Goal: Information Seeking & Learning: Check status

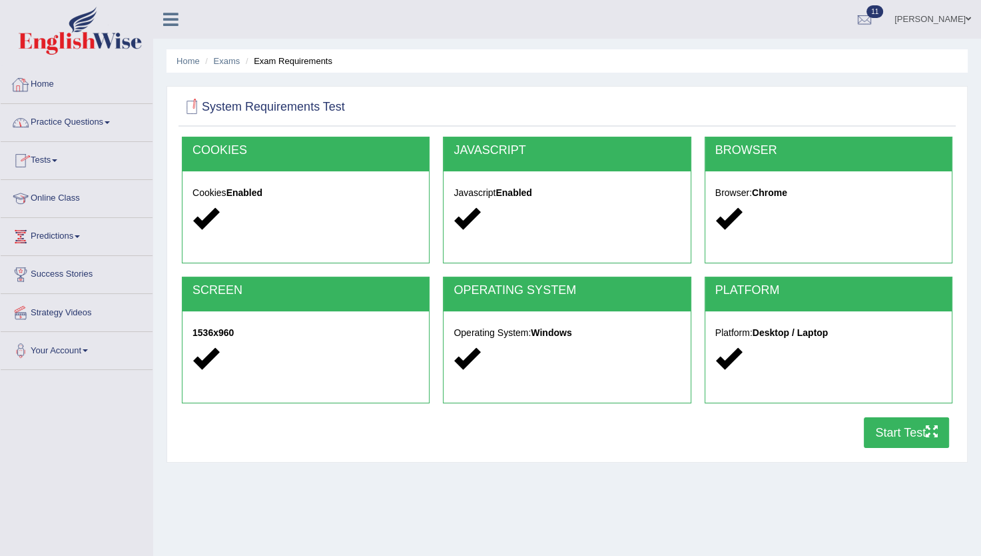
click at [97, 117] on link "Practice Questions" at bounding box center [77, 120] width 152 height 33
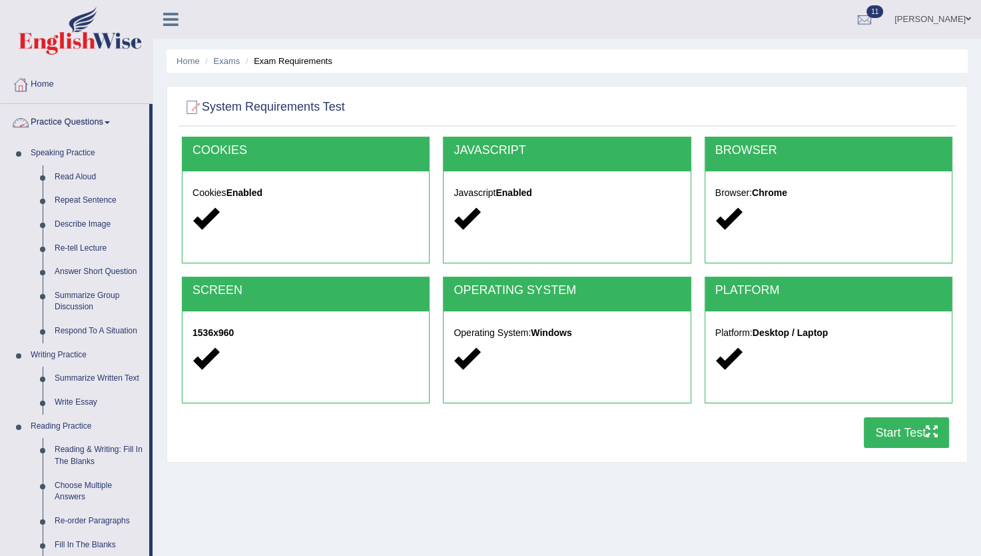
click at [85, 117] on link "Practice Questions" at bounding box center [75, 120] width 149 height 33
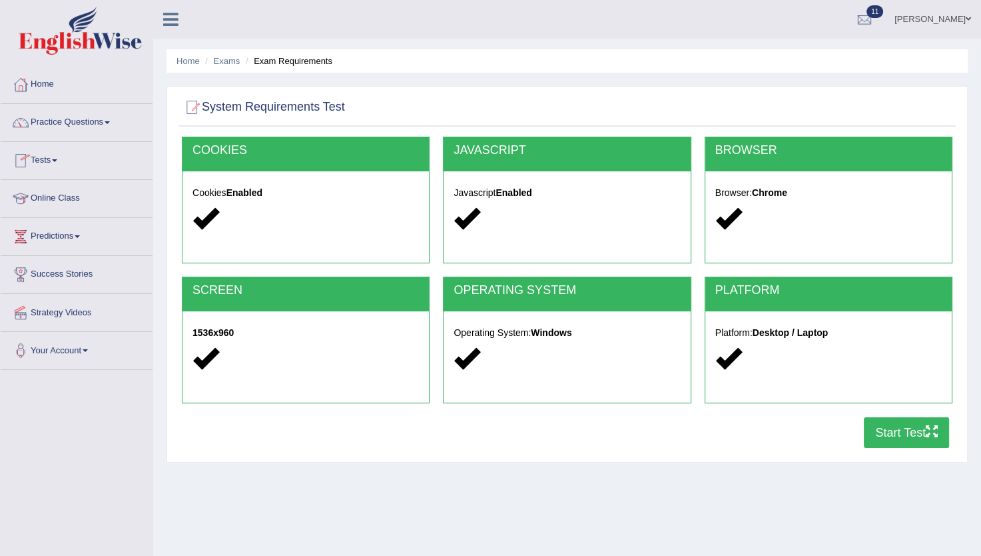
click at [51, 168] on link "Tests" at bounding box center [77, 158] width 152 height 33
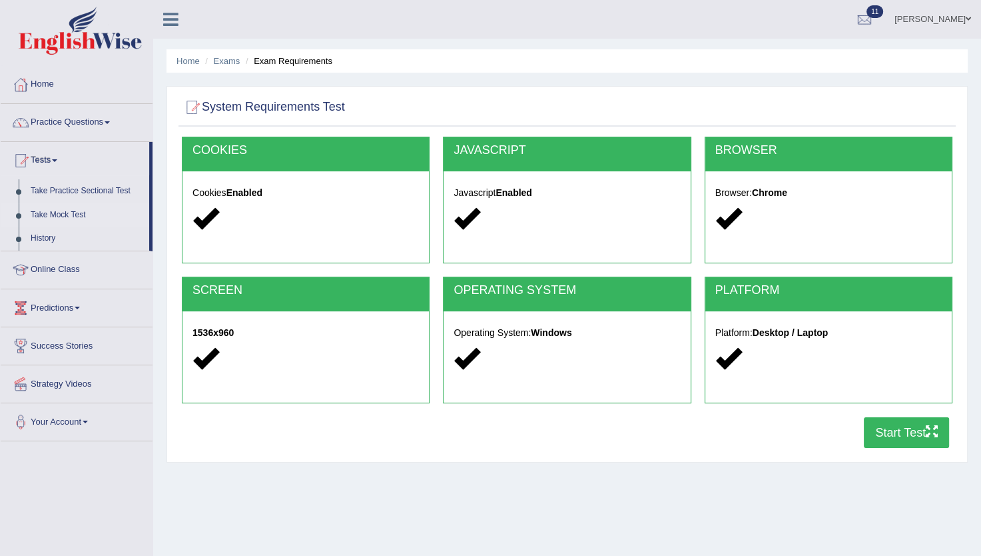
click at [69, 215] on link "Take Mock Test" at bounding box center [87, 215] width 125 height 24
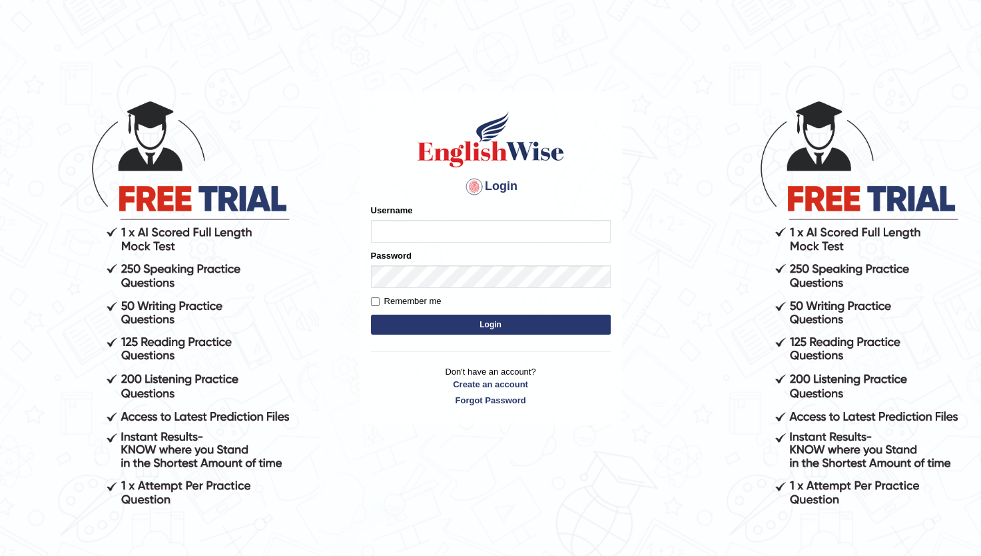
click at [414, 234] on input "Username" at bounding box center [491, 231] width 240 height 23
type input "Prathimasingh99"
click at [520, 326] on button "Login" at bounding box center [491, 324] width 240 height 20
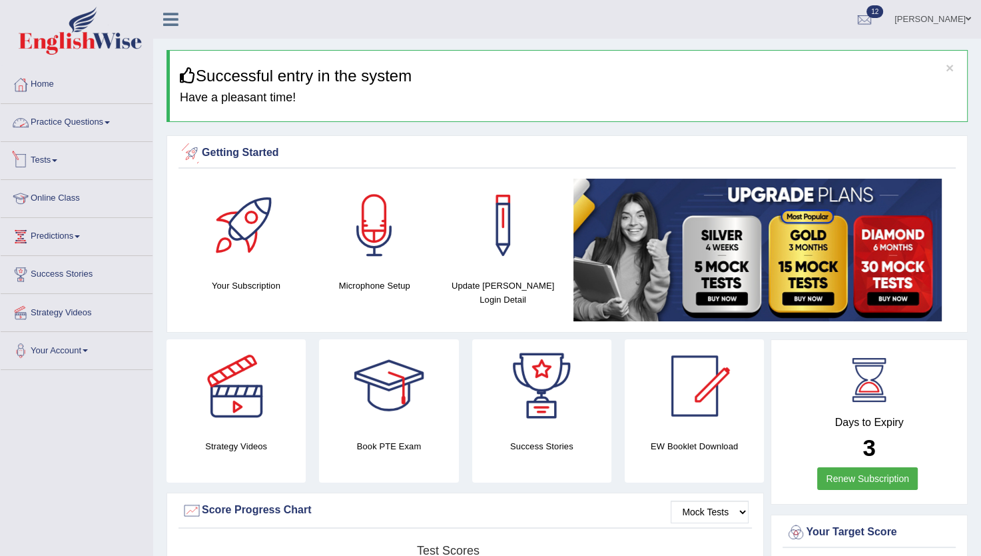
click at [56, 156] on link "Tests" at bounding box center [77, 158] width 152 height 33
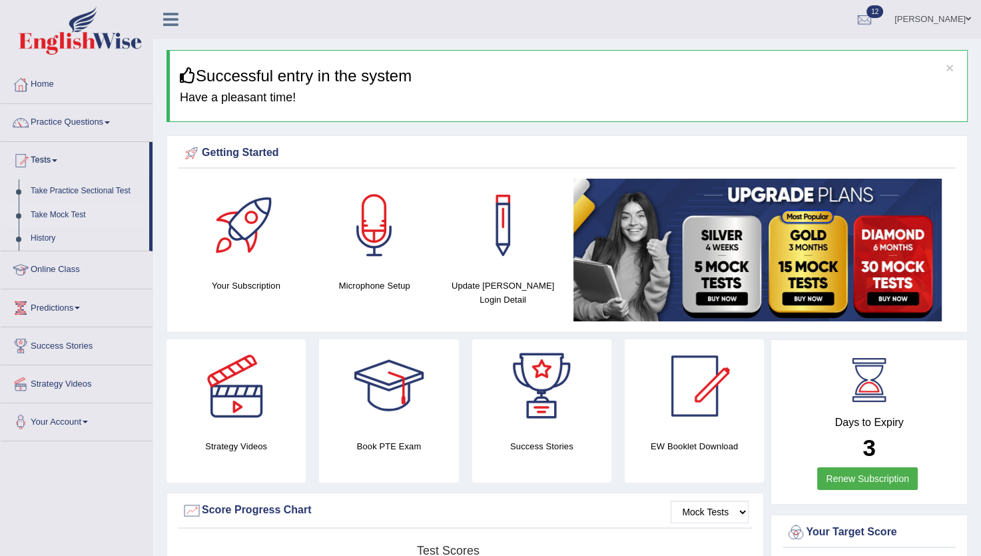
click at [69, 209] on link "Take Mock Test" at bounding box center [87, 215] width 125 height 24
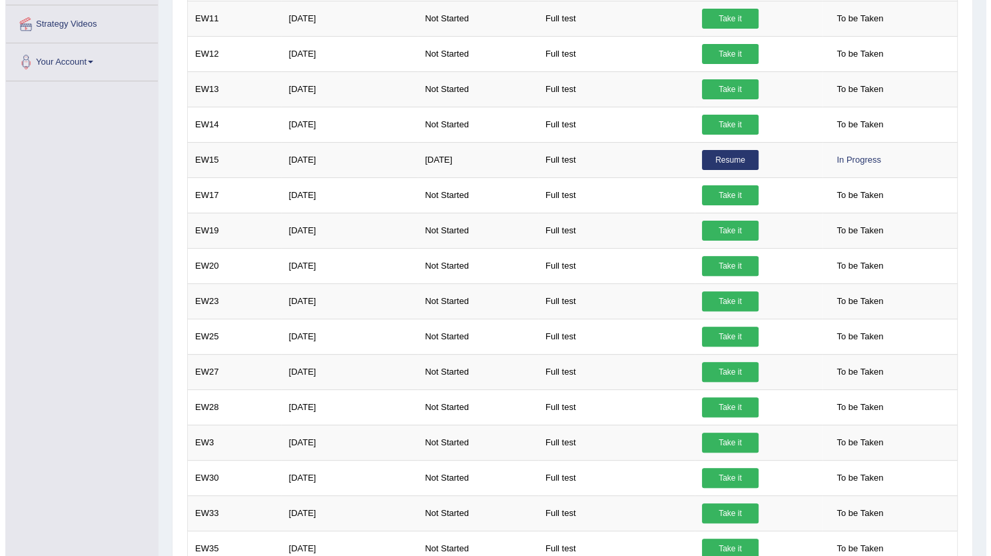
scroll to position [362, 0]
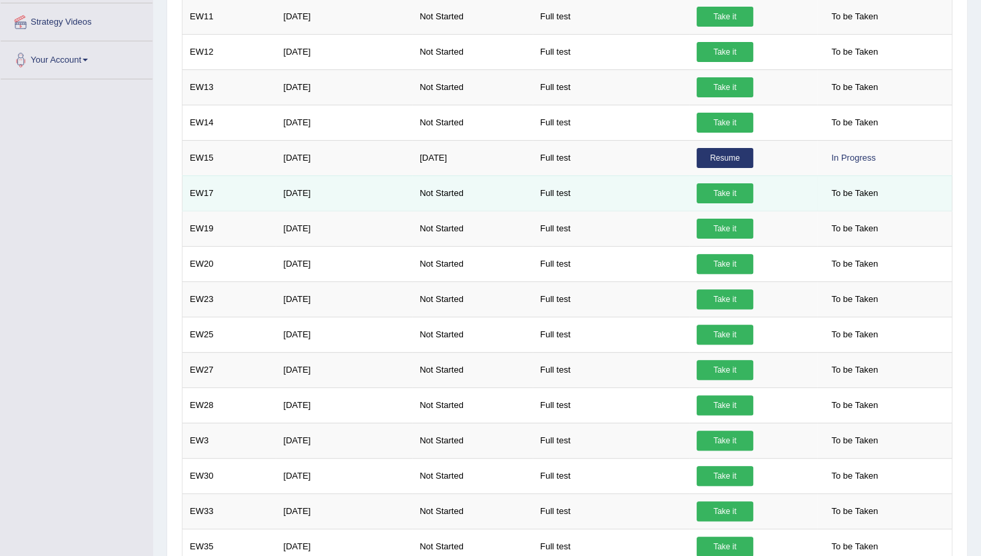
click at [734, 188] on link "Take it" at bounding box center [725, 193] width 57 height 20
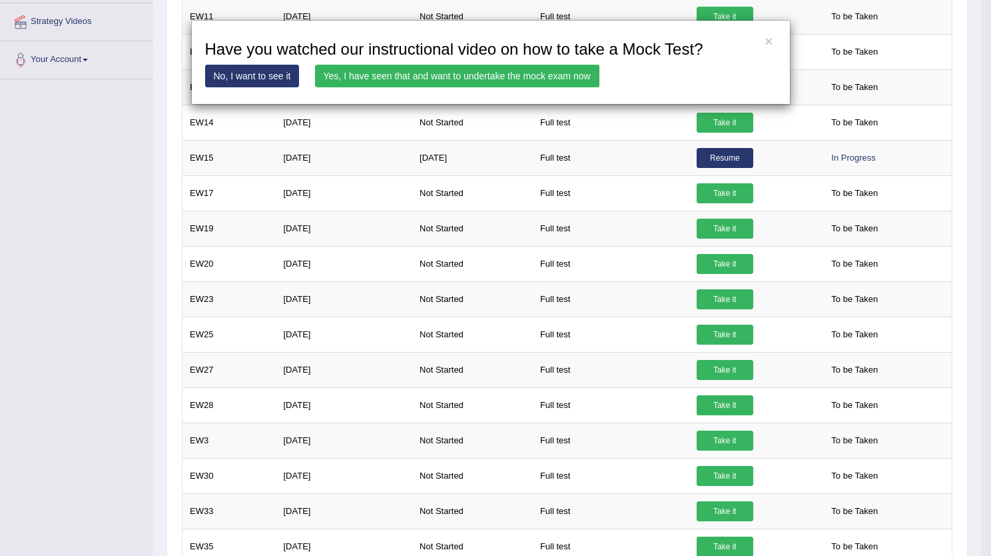
click at [350, 68] on link "Yes, I have seen that and want to undertake the mock exam now" at bounding box center [457, 76] width 284 height 23
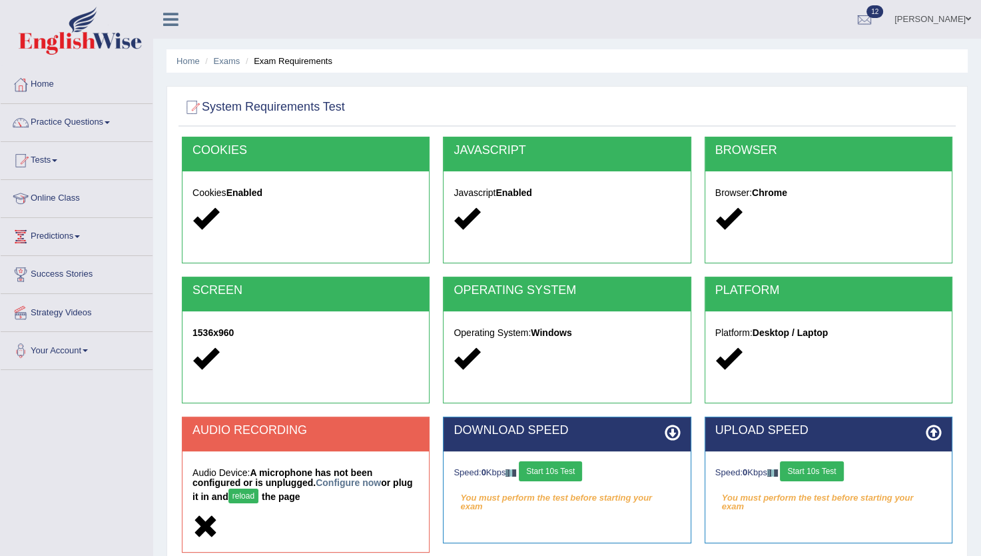
click at [560, 481] on div "Speed: 0 Kbps Start 10s Test" at bounding box center [567, 472] width 227 height 23
click at [557, 470] on button "Start 10s Test" at bounding box center [550, 471] width 63 height 20
click at [831, 474] on button "Start 10s Test" at bounding box center [811, 471] width 63 height 20
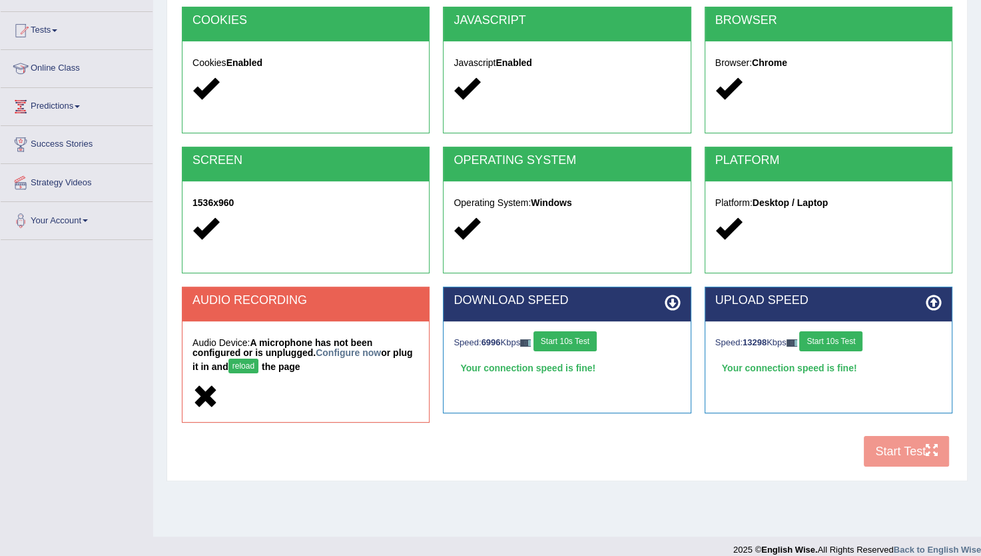
scroll to position [137, 0]
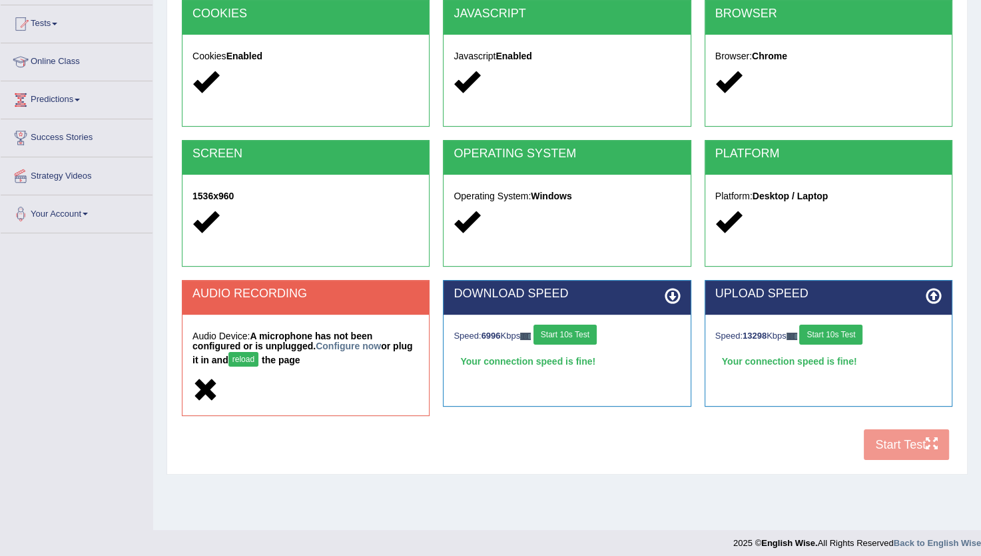
click at [911, 441] on div "COOKIES Cookies Enabled JAVASCRIPT Javascript Enabled BROWSER Browser: Chrome S…" at bounding box center [567, 233] width 777 height 467
click at [925, 443] on div "COOKIES Cookies Enabled JAVASCRIPT Javascript Enabled BROWSER Browser: Chrome S…" at bounding box center [567, 233] width 777 height 467
click at [913, 451] on div "COOKIES Cookies Enabled JAVASCRIPT Javascript Enabled BROWSER Browser: Chrome S…" at bounding box center [567, 233] width 777 height 467
click at [896, 437] on div "COOKIES Cookies Enabled JAVASCRIPT Javascript Enabled BROWSER Browser: Chrome S…" at bounding box center [567, 233] width 777 height 467
click at [229, 353] on button "reload" at bounding box center [244, 359] width 30 height 15
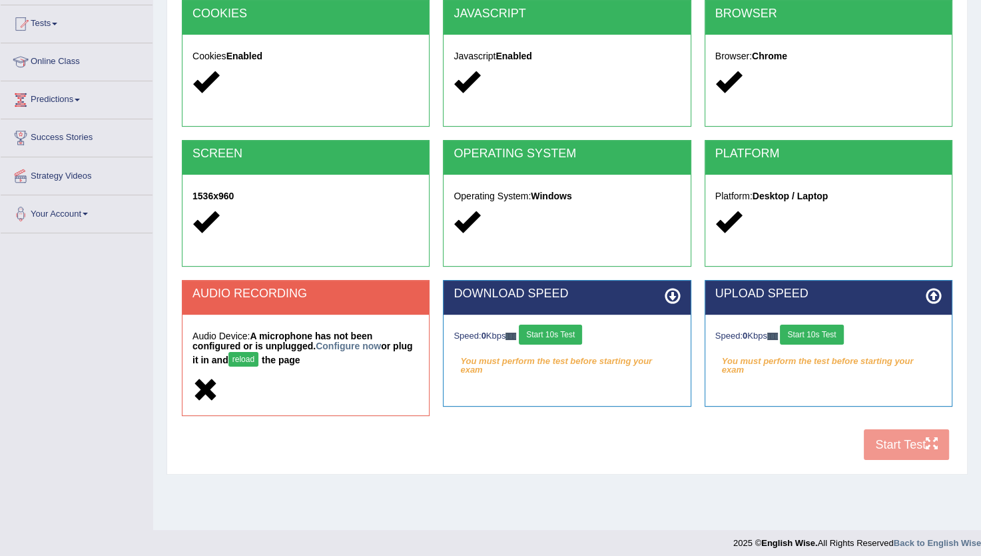
click at [229, 358] on button "reload" at bounding box center [244, 359] width 30 height 15
click at [229, 360] on button "reload" at bounding box center [244, 359] width 30 height 15
click at [229, 356] on button "reload" at bounding box center [244, 359] width 30 height 15
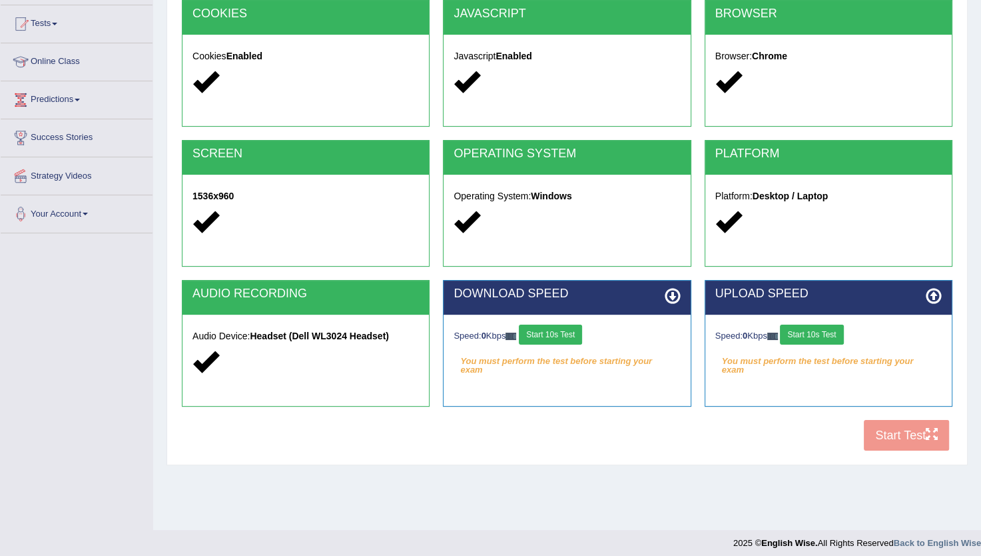
click at [903, 428] on div "COOKIES Cookies Enabled JAVASCRIPT Javascript Enabled BROWSER Browser: Chrome S…" at bounding box center [567, 229] width 777 height 458
click at [887, 436] on div "COOKIES Cookies Enabled JAVASCRIPT Javascript Enabled BROWSER Browser: Chrome S…" at bounding box center [567, 229] width 777 height 458
click at [885, 434] on div "COOKIES Cookies Enabled JAVASCRIPT Javascript Enabled BROWSER Browser: Chrome S…" at bounding box center [567, 229] width 777 height 458
click at [891, 433] on div "COOKIES Cookies Enabled JAVASCRIPT Javascript Enabled BROWSER Browser: Chrome S…" at bounding box center [567, 229] width 777 height 458
click at [895, 426] on div "COOKIES Cookies Enabled JAVASCRIPT Javascript Enabled BROWSER Browser: Chrome S…" at bounding box center [567, 229] width 777 height 458
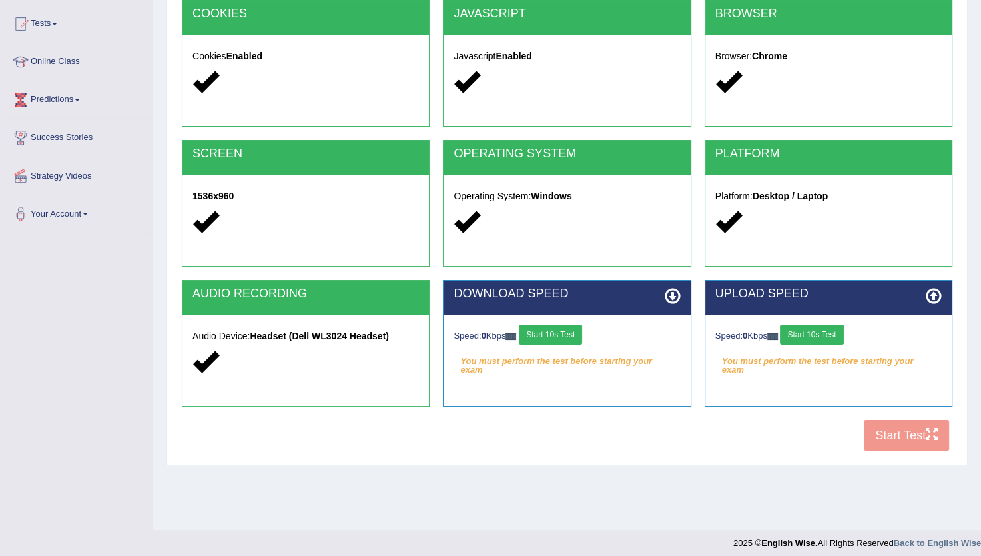
click at [925, 442] on div "COOKIES Cookies Enabled JAVASCRIPT Javascript Enabled BROWSER Browser: Chrome S…" at bounding box center [567, 229] width 777 height 458
click at [748, 406] on div "UPLOAD SPEED Speed: 0 Kbps Start 10s Test You must perform the test before star…" at bounding box center [828, 350] width 261 height 140
click at [560, 336] on button "Start 10s Test" at bounding box center [550, 334] width 63 height 20
click at [845, 328] on div "Speed: 0 Kbps Start 10s Test" at bounding box center [829, 335] width 227 height 23
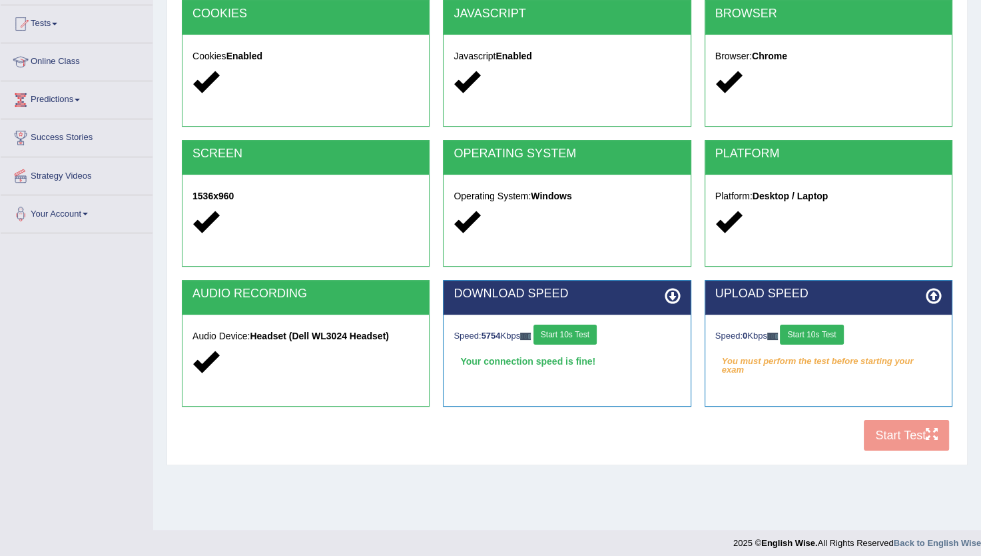
click at [821, 336] on button "Start 10s Test" at bounding box center [811, 334] width 63 height 20
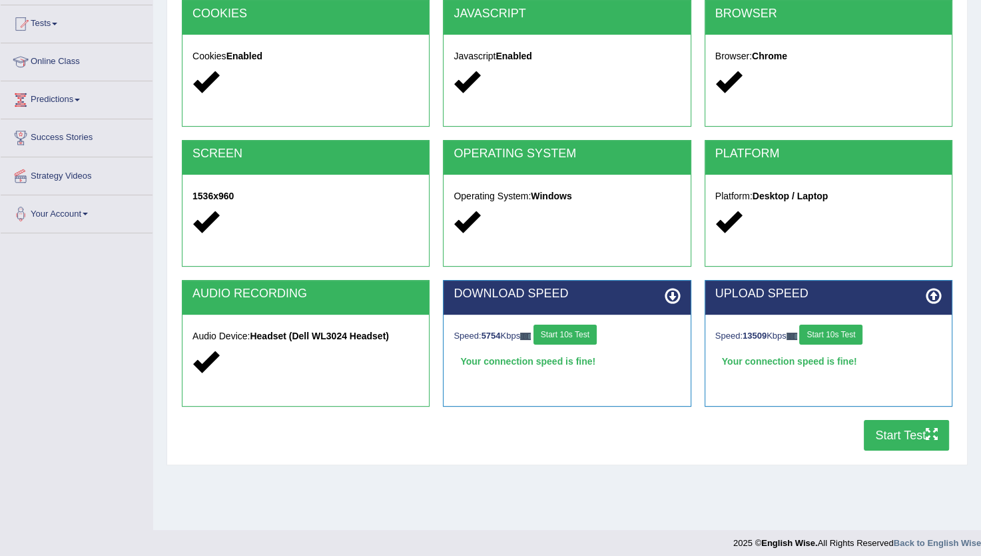
click at [889, 434] on button "Start Test" at bounding box center [906, 435] width 85 height 31
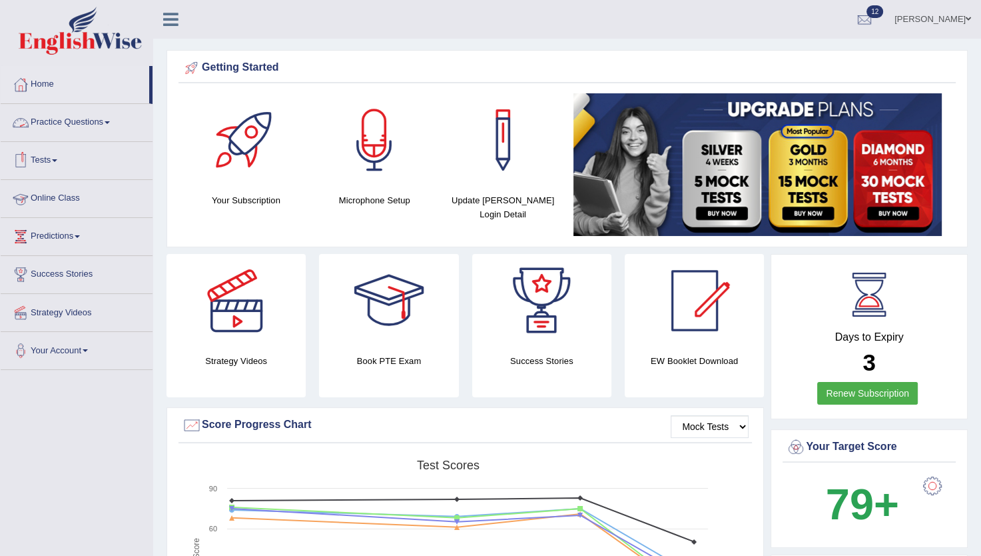
click at [58, 151] on link "Tests" at bounding box center [77, 158] width 152 height 33
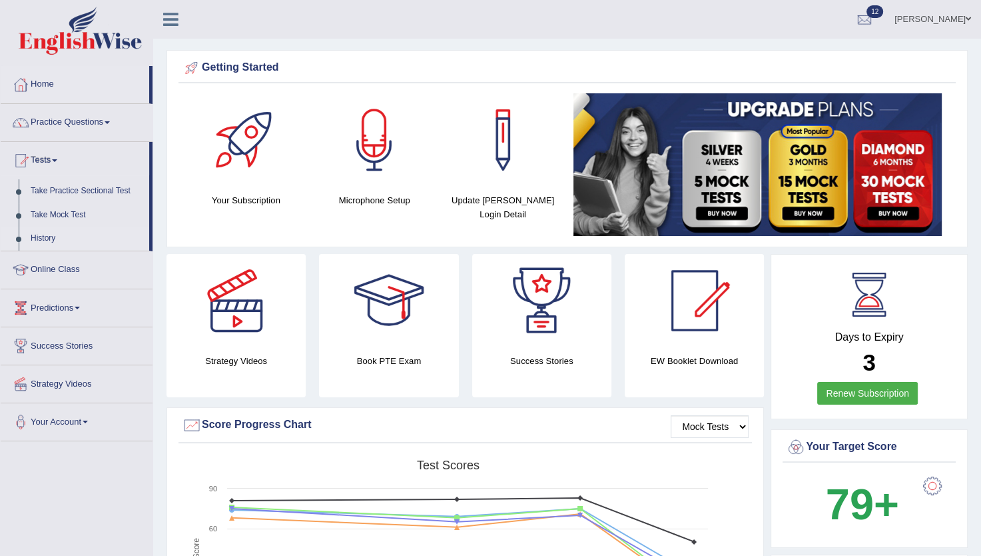
click at [45, 238] on link "History" at bounding box center [87, 239] width 125 height 24
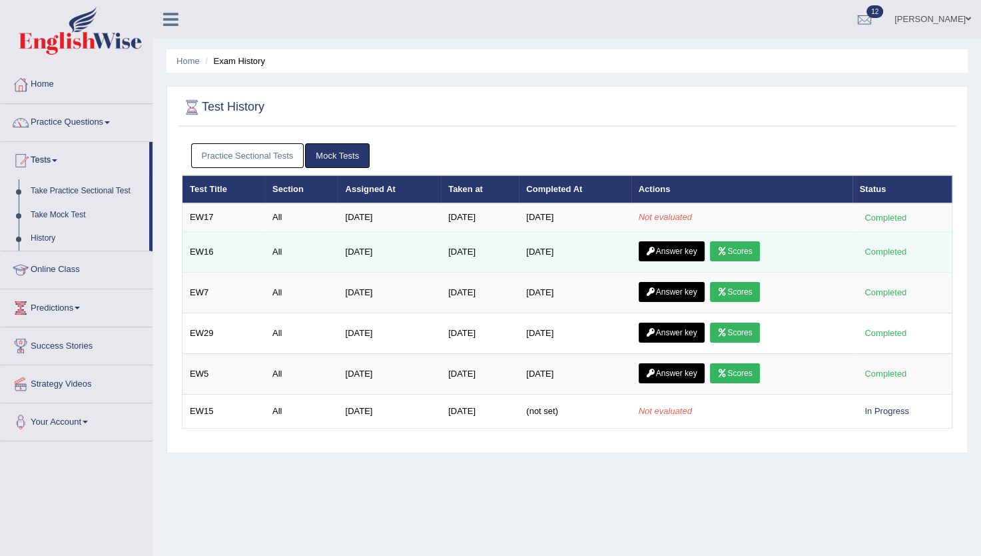
click at [737, 245] on link "Scores" at bounding box center [734, 251] width 49 height 20
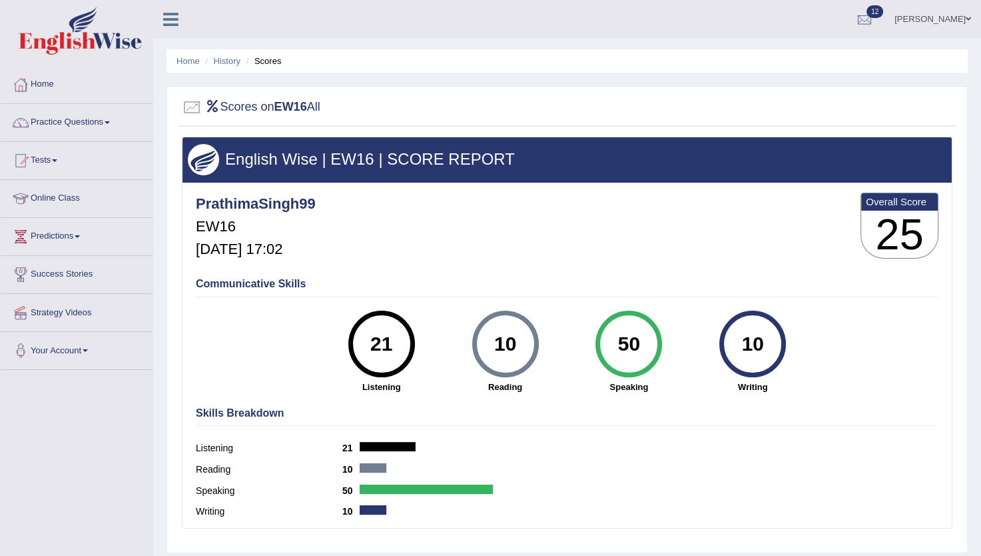
click at [45, 165] on link "Tests" at bounding box center [77, 158] width 152 height 33
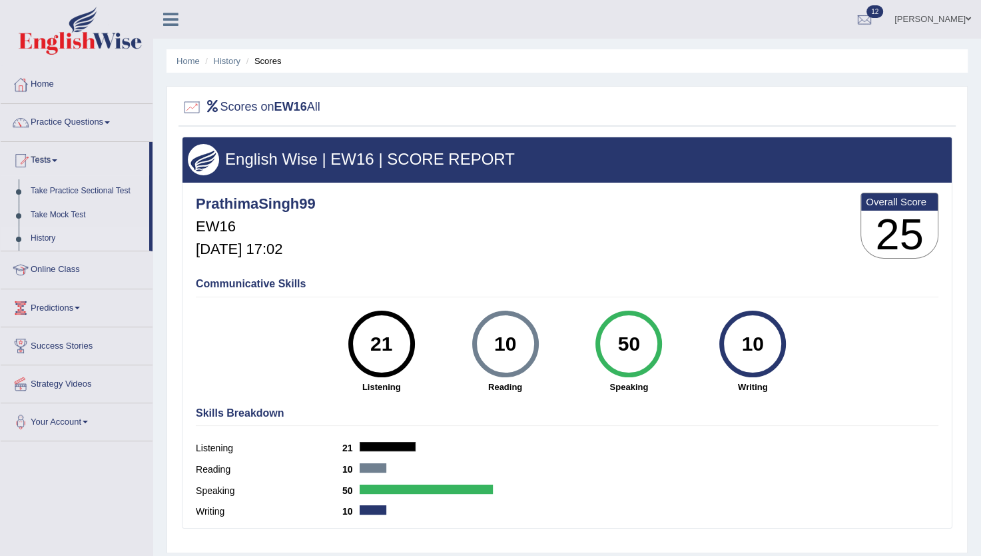
click at [48, 236] on link "History" at bounding box center [87, 239] width 125 height 24
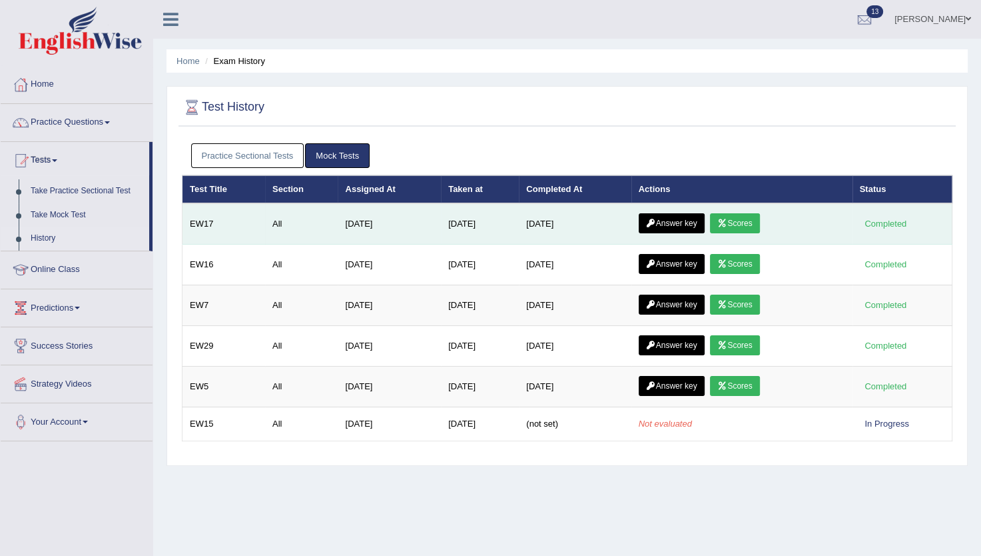
click at [746, 223] on link "Scores" at bounding box center [734, 223] width 49 height 20
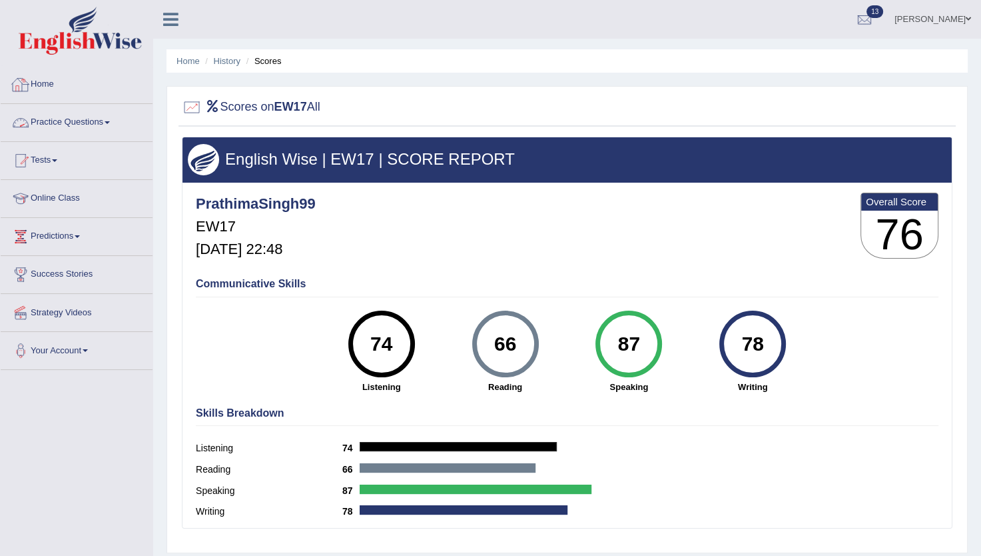
click at [105, 119] on link "Practice Questions" at bounding box center [77, 120] width 152 height 33
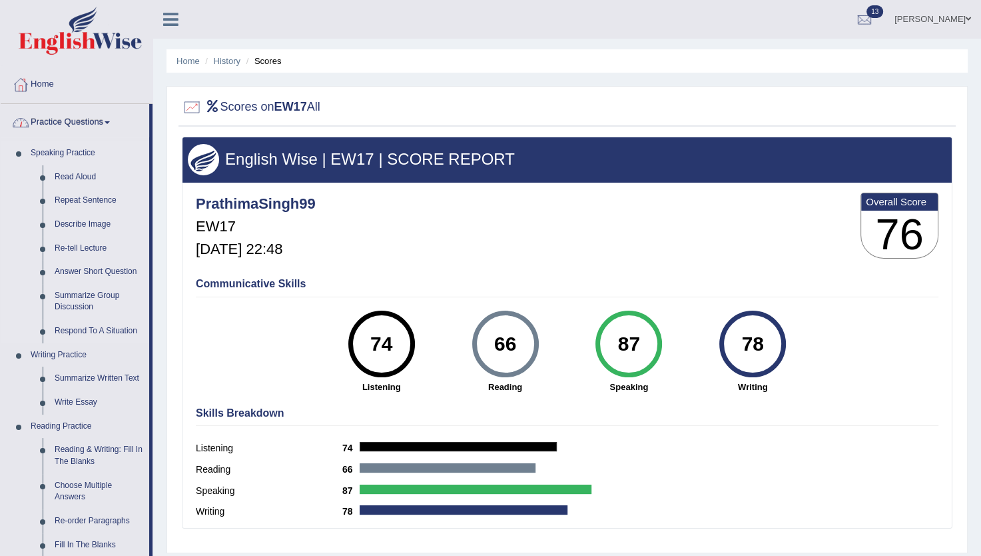
click at [82, 145] on link "Speaking Practice" at bounding box center [87, 153] width 125 height 24
click at [93, 127] on link "Practice Questions" at bounding box center [75, 120] width 149 height 33
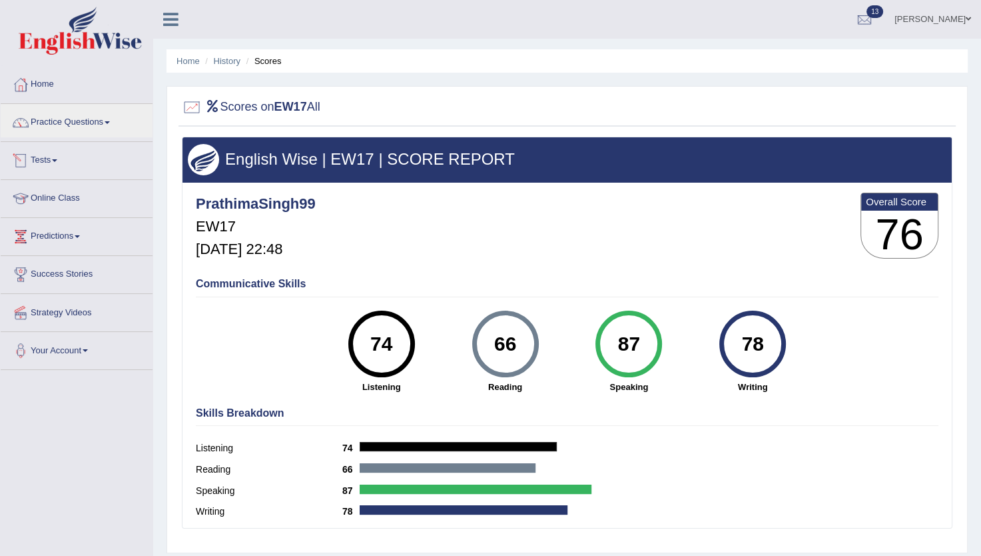
click at [54, 156] on link "Tests" at bounding box center [77, 158] width 152 height 33
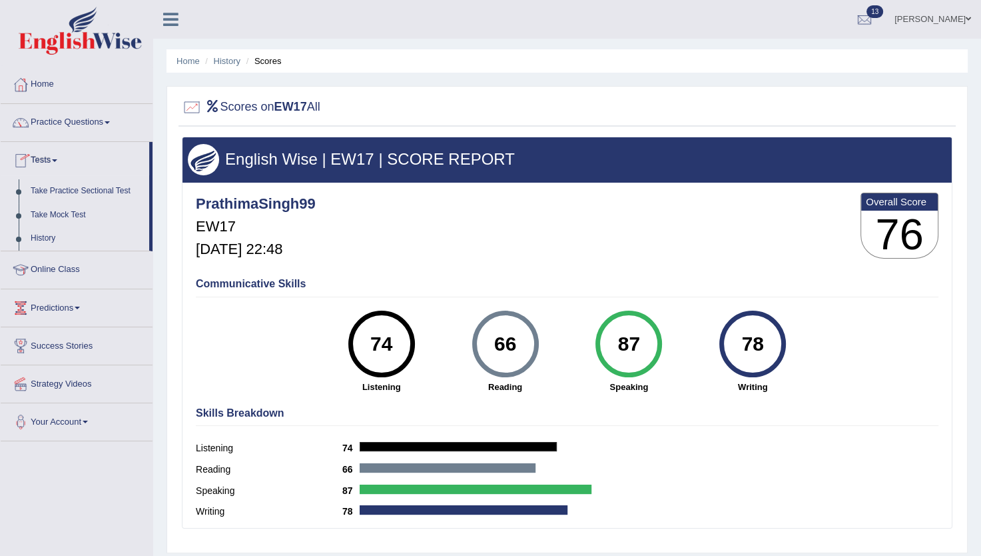
click at [54, 156] on link "Tests" at bounding box center [75, 158] width 149 height 33
click at [54, 156] on link "Tests" at bounding box center [77, 158] width 152 height 33
click at [44, 233] on link "History" at bounding box center [87, 239] width 125 height 24
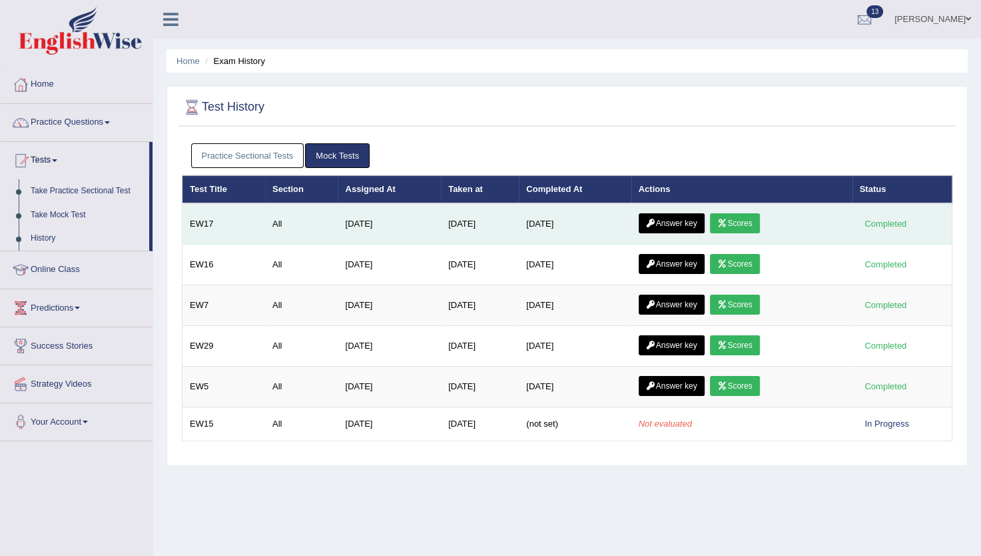
click at [678, 227] on link "Answer key" at bounding box center [672, 223] width 66 height 20
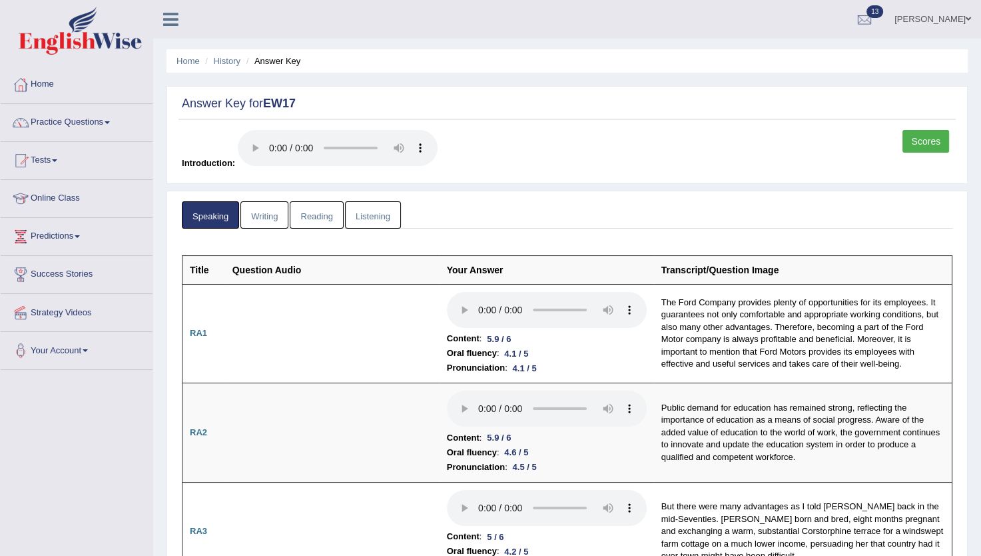
click at [264, 207] on link "Writing" at bounding box center [265, 214] width 48 height 27
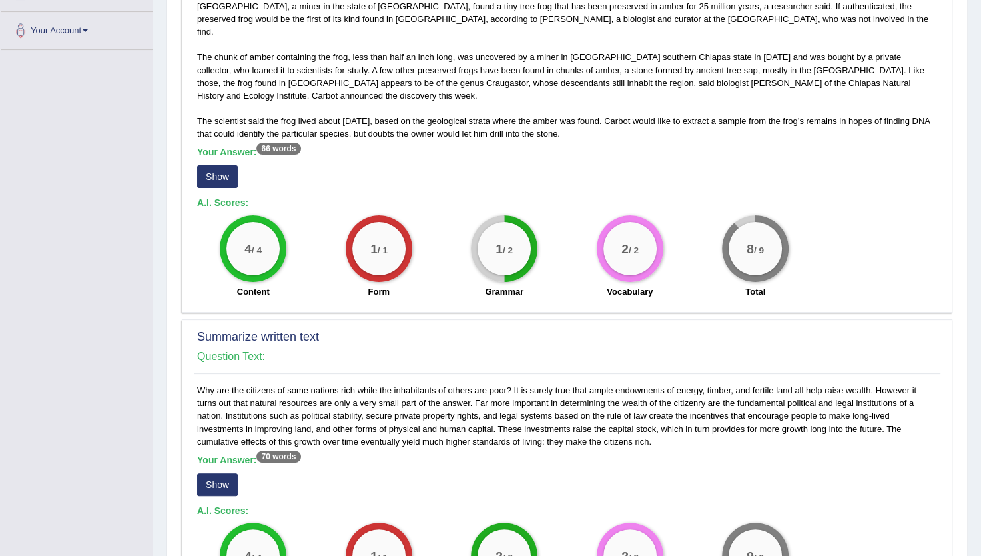
scroll to position [335, 0]
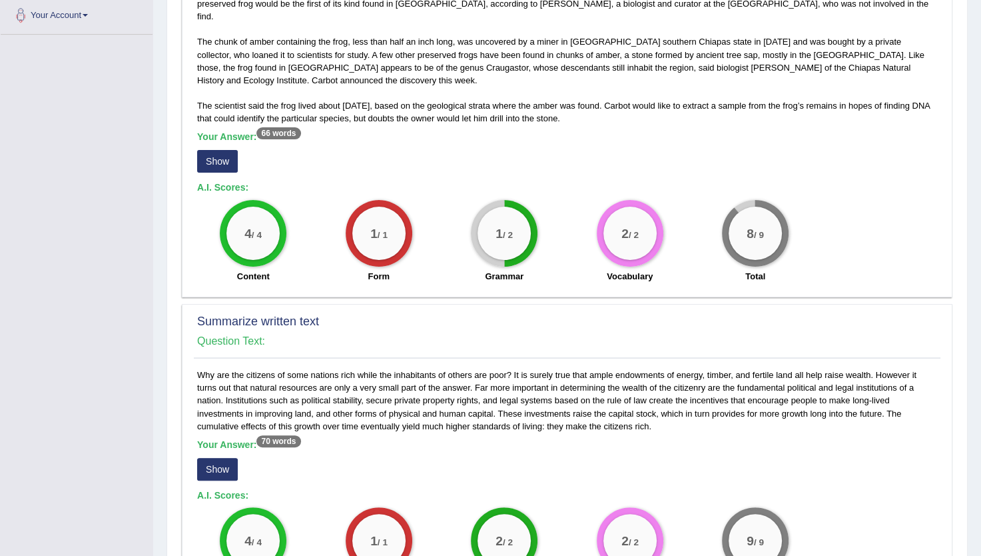
click at [213, 150] on button "Show" at bounding box center [217, 161] width 41 height 23
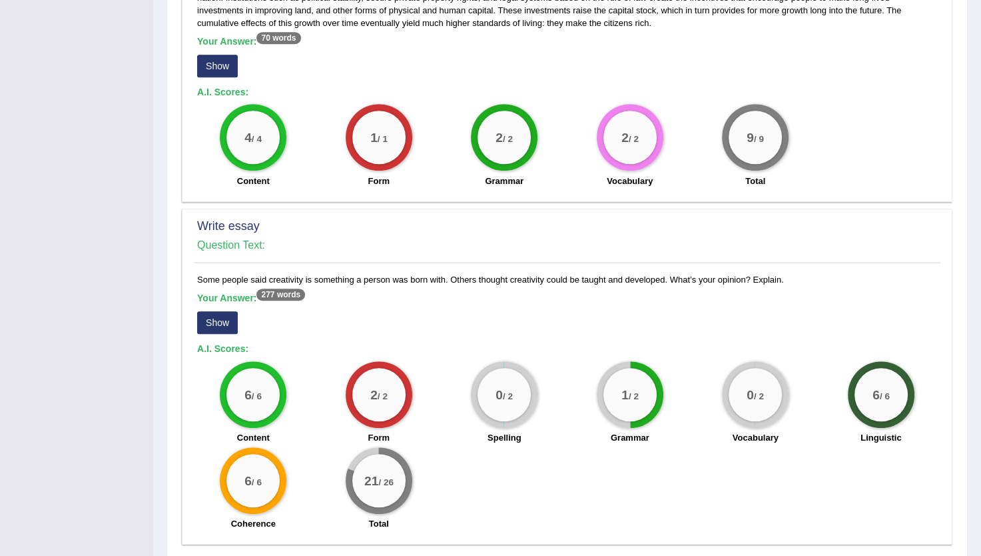
scroll to position [773, 0]
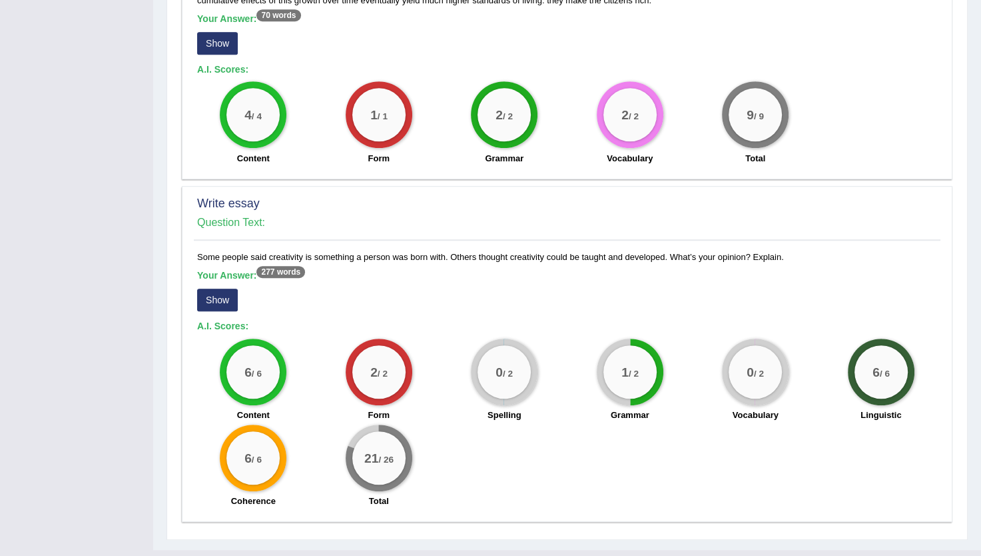
click at [223, 288] on button "Show" at bounding box center [217, 299] width 41 height 23
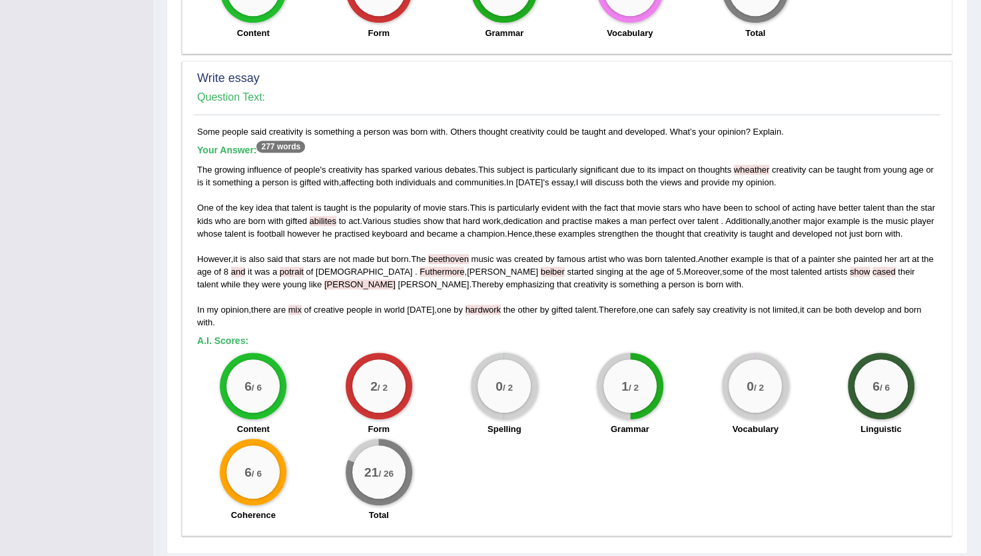
scroll to position [913, 0]
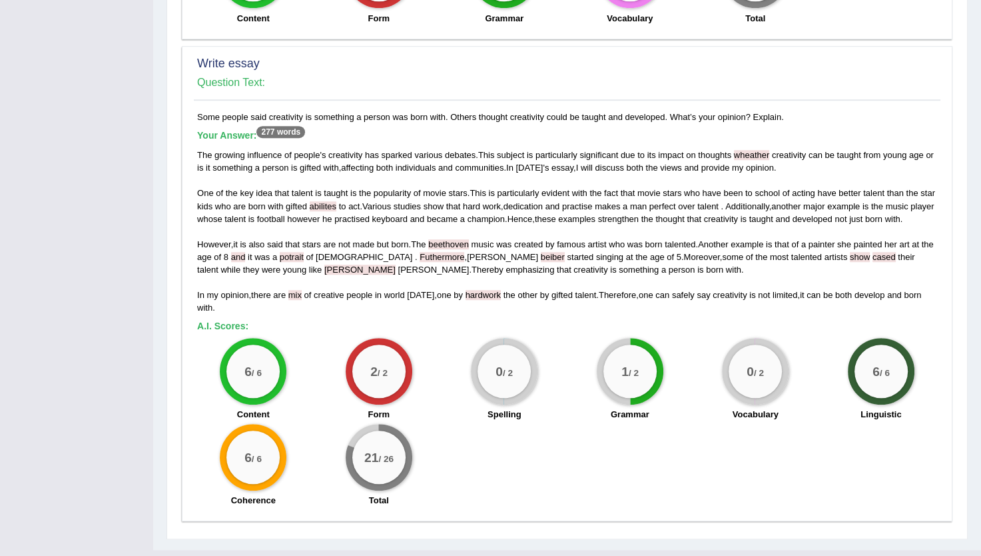
click at [451, 239] on span "beethoven" at bounding box center [448, 244] width 41 height 10
click at [482, 290] on span "hardwork" at bounding box center [483, 295] width 35 height 10
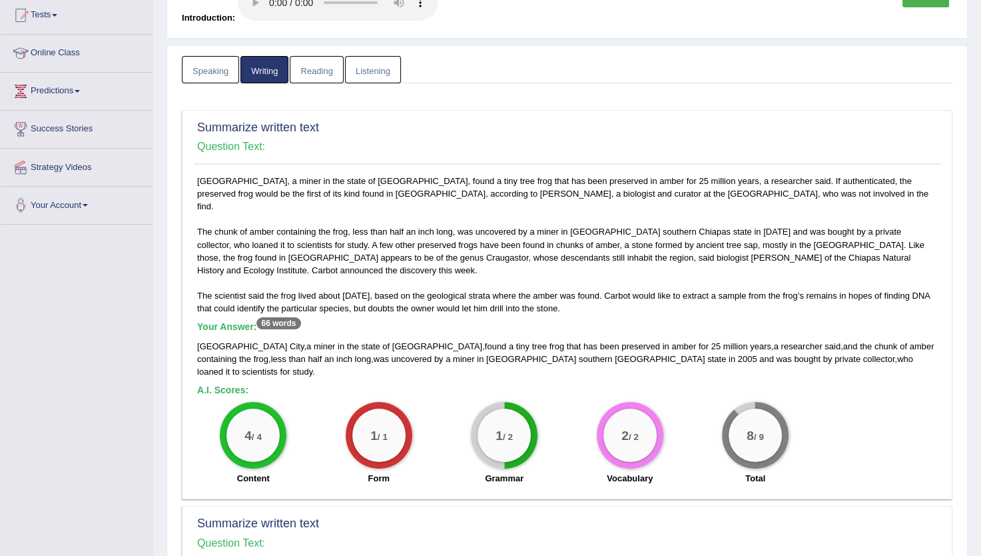
scroll to position [0, 0]
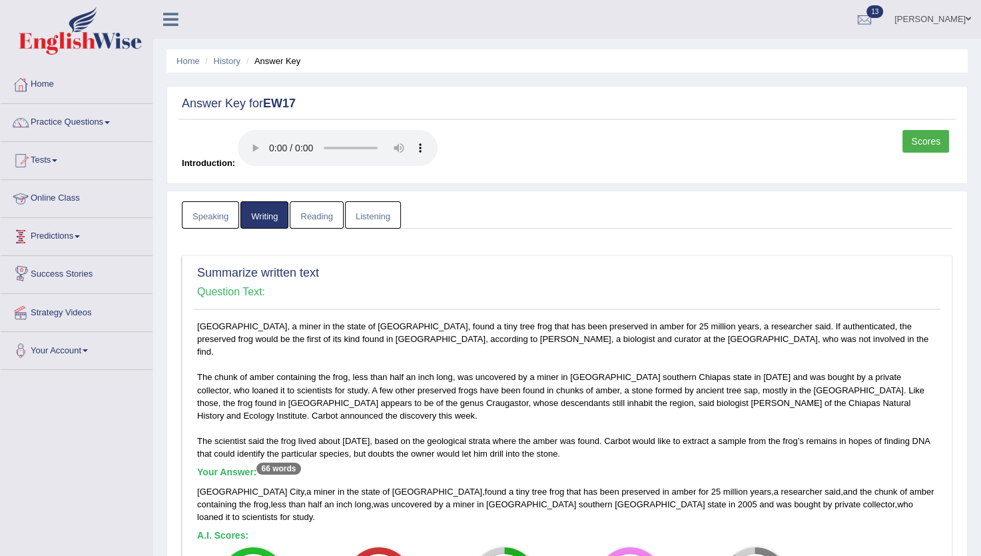
click at [192, 219] on link "Speaking" at bounding box center [210, 214] width 57 height 27
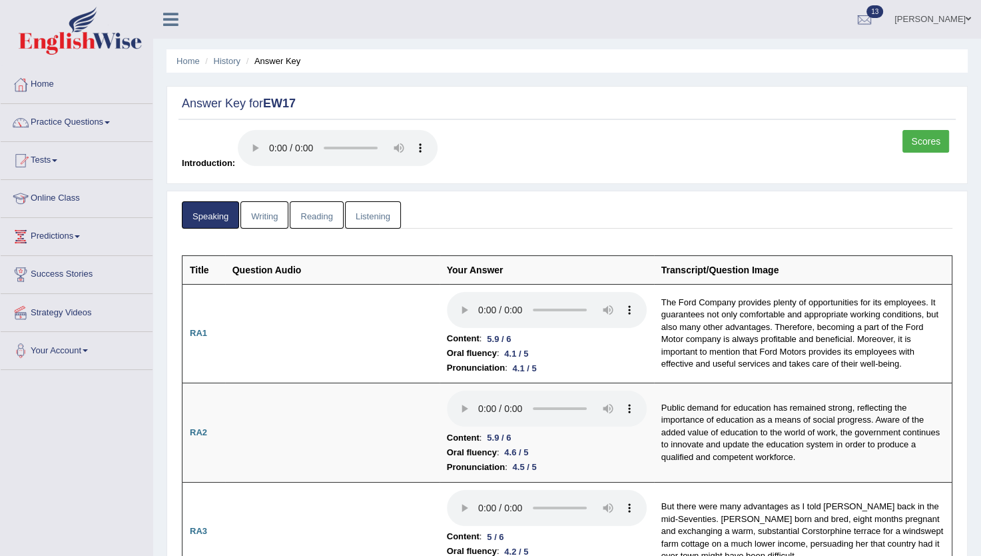
click at [264, 215] on link "Writing" at bounding box center [265, 214] width 48 height 27
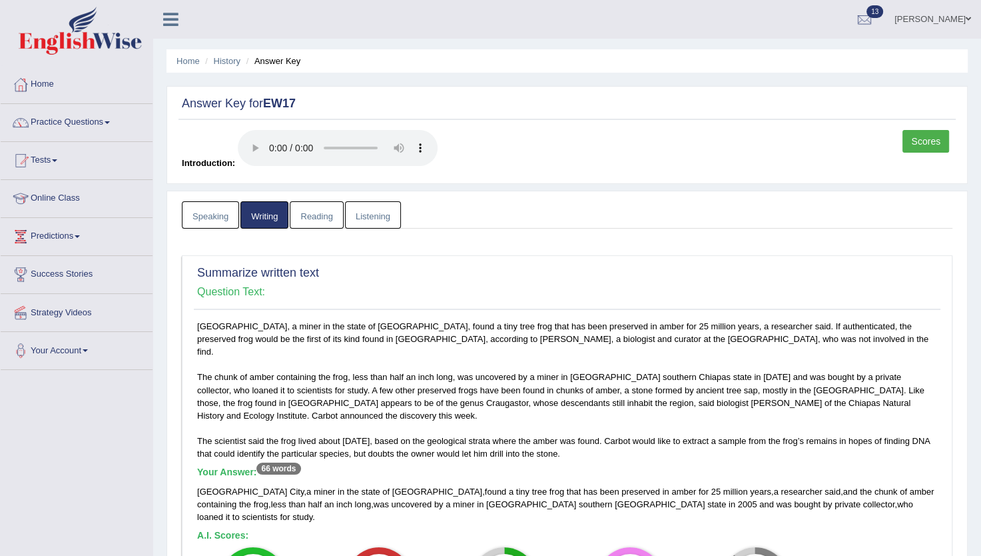
click at [322, 216] on link "Reading" at bounding box center [316, 214] width 53 height 27
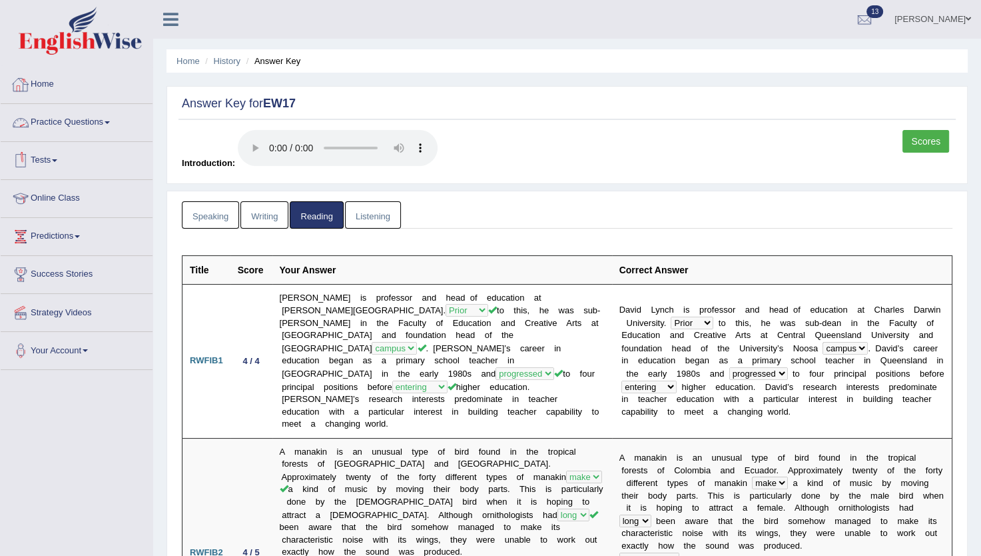
click at [107, 117] on link "Practice Questions" at bounding box center [77, 120] width 152 height 33
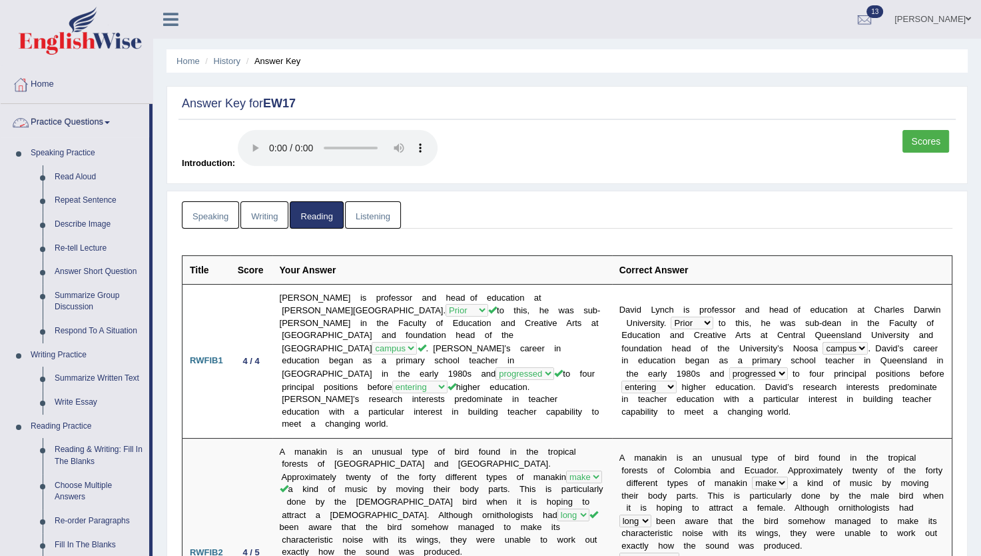
click at [88, 117] on link "Practice Questions" at bounding box center [75, 120] width 149 height 33
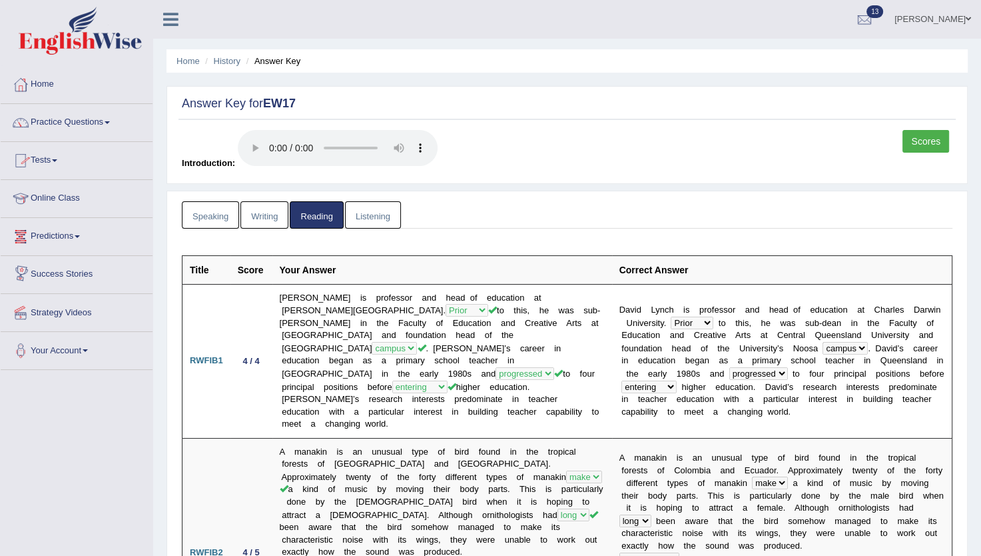
click at [76, 237] on link "Predictions" at bounding box center [77, 234] width 152 height 33
click at [48, 154] on link "Tests" at bounding box center [77, 158] width 152 height 33
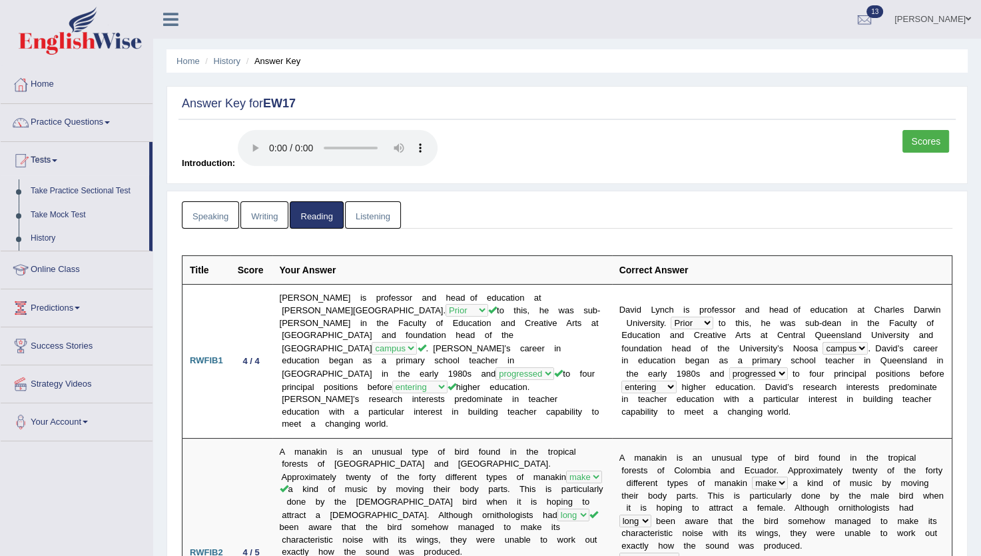
click at [365, 216] on link "Listening" at bounding box center [373, 214] width 56 height 27
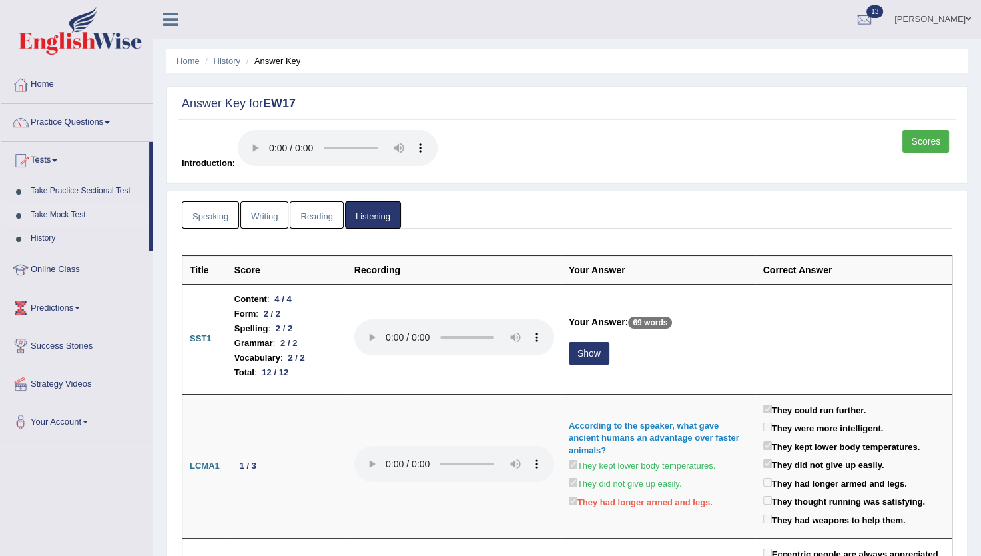
click at [79, 209] on link "Take Mock Test" at bounding box center [87, 215] width 125 height 24
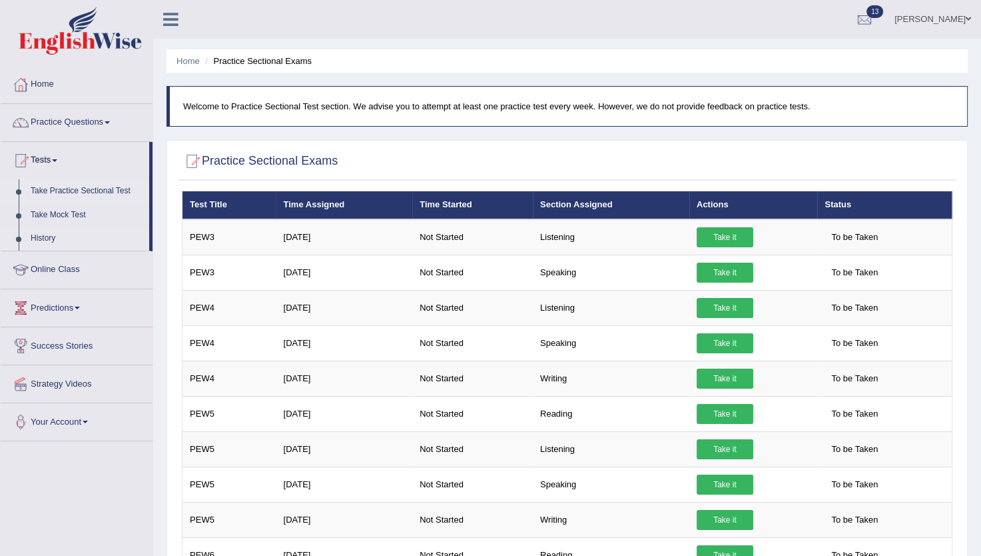
click at [41, 240] on link "History" at bounding box center [87, 239] width 125 height 24
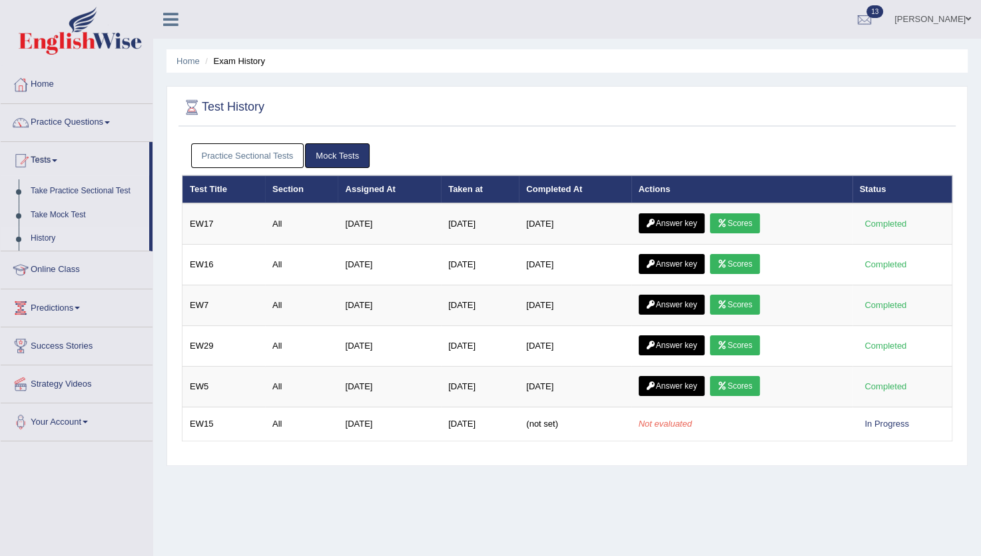
click at [51, 237] on link "History" at bounding box center [87, 239] width 125 height 24
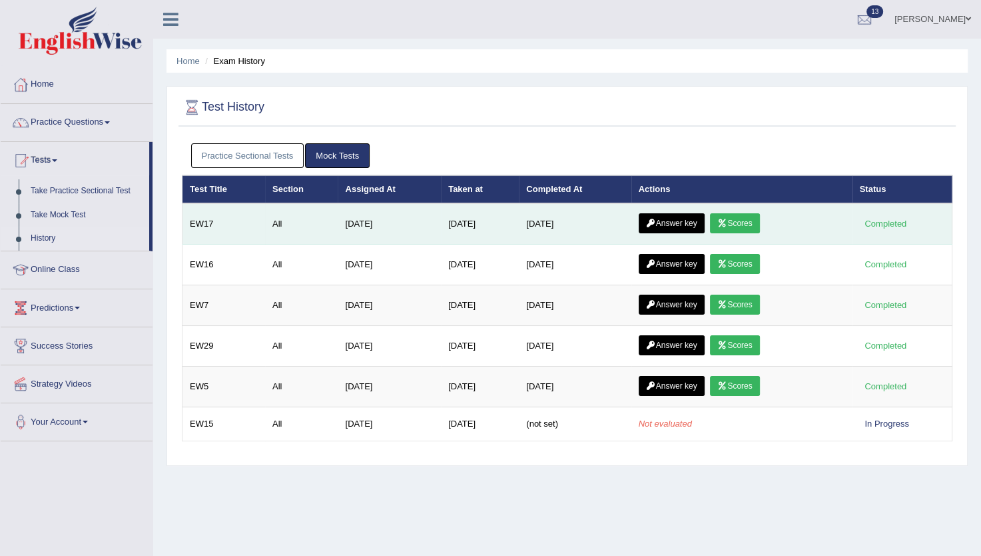
click at [754, 219] on link "Scores" at bounding box center [734, 223] width 49 height 20
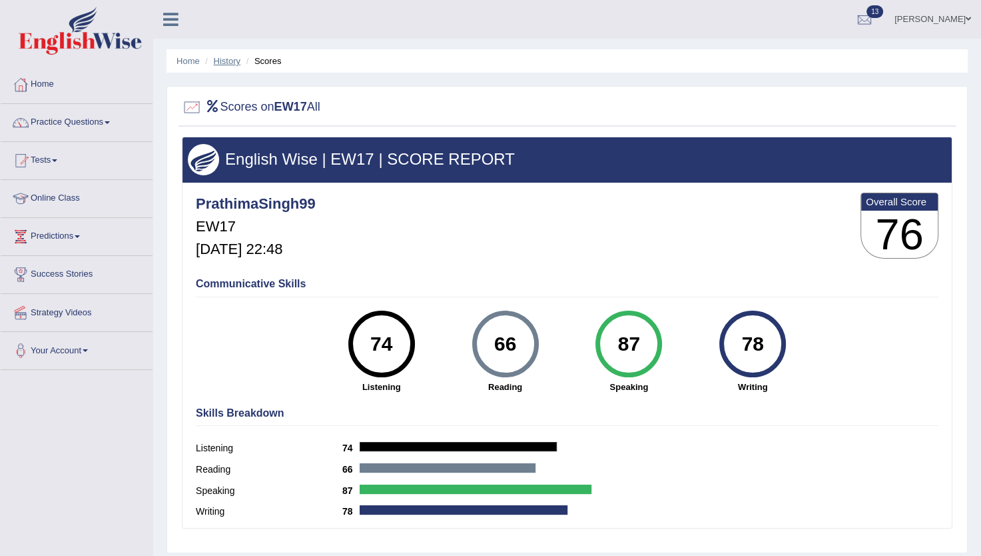
click at [231, 63] on link "History" at bounding box center [227, 61] width 27 height 10
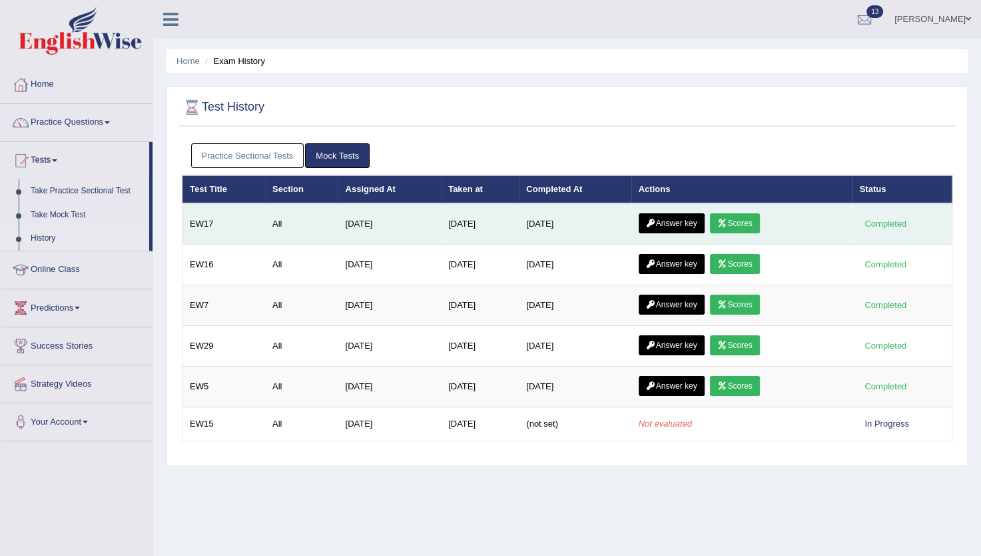
click at [677, 220] on link "Answer key" at bounding box center [672, 223] width 66 height 20
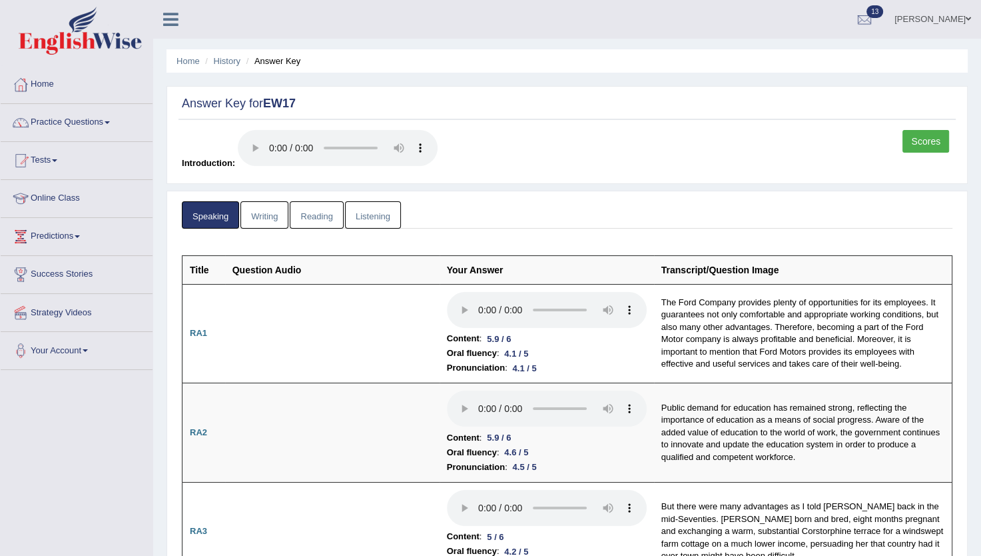
click at [365, 225] on link "Listening" at bounding box center [373, 214] width 56 height 27
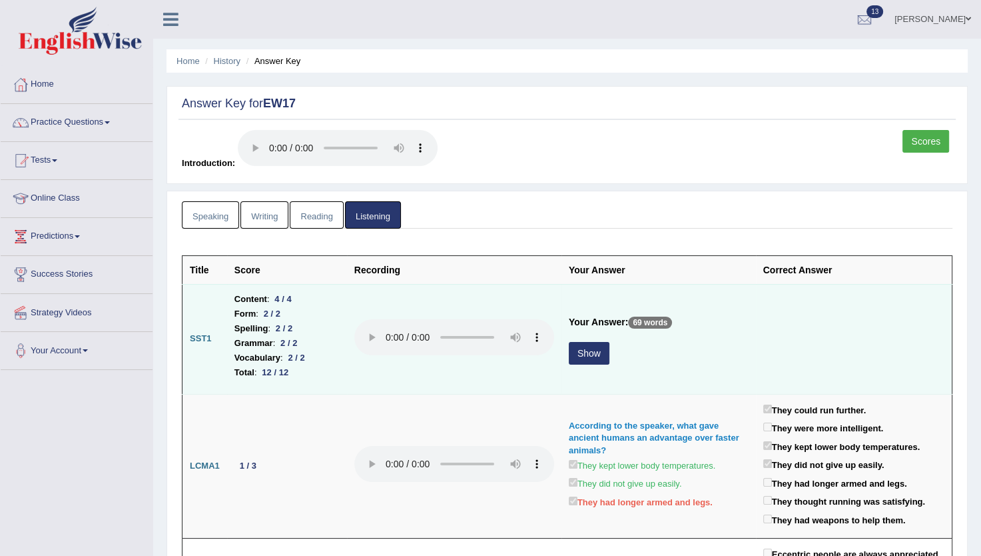
click at [586, 356] on button "Show" at bounding box center [589, 353] width 41 height 23
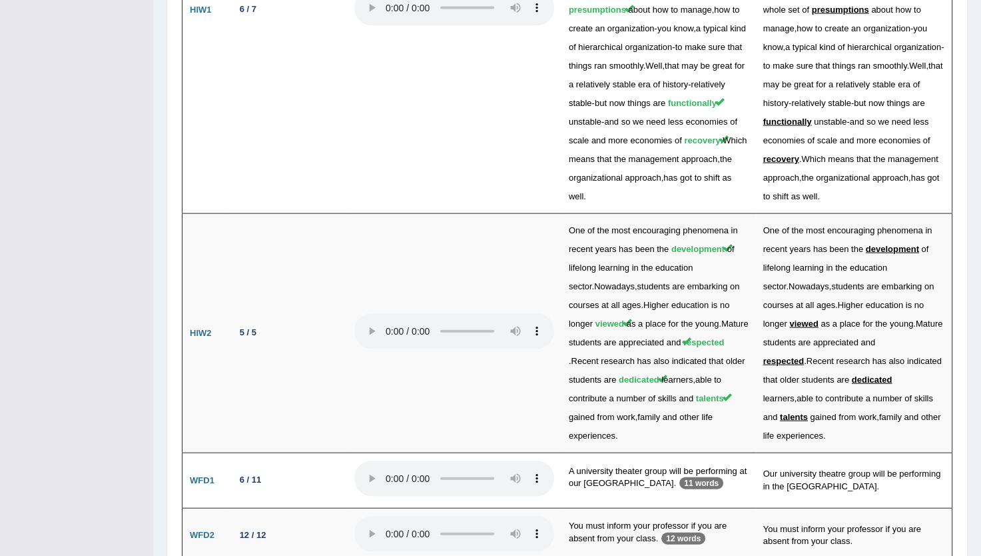
scroll to position [2897, 0]
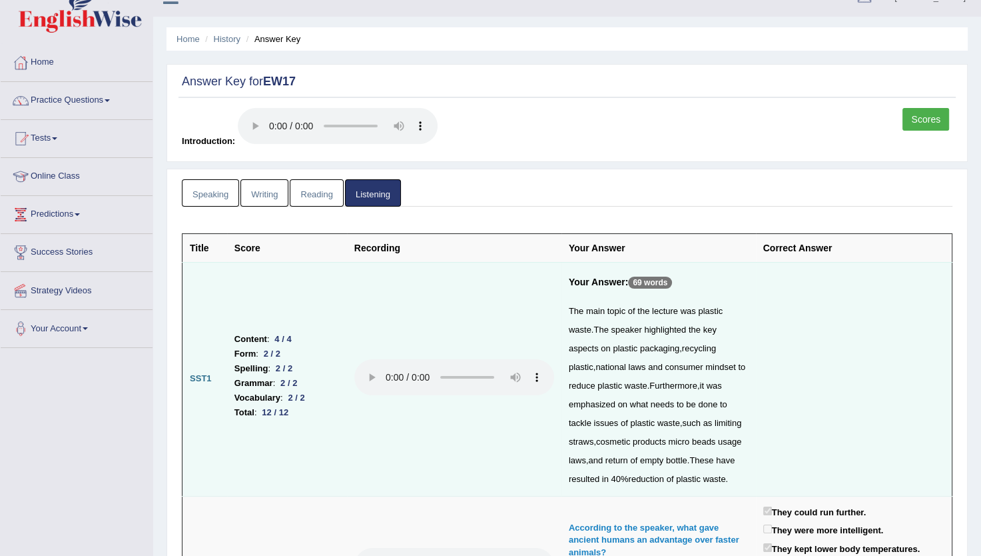
scroll to position [0, 0]
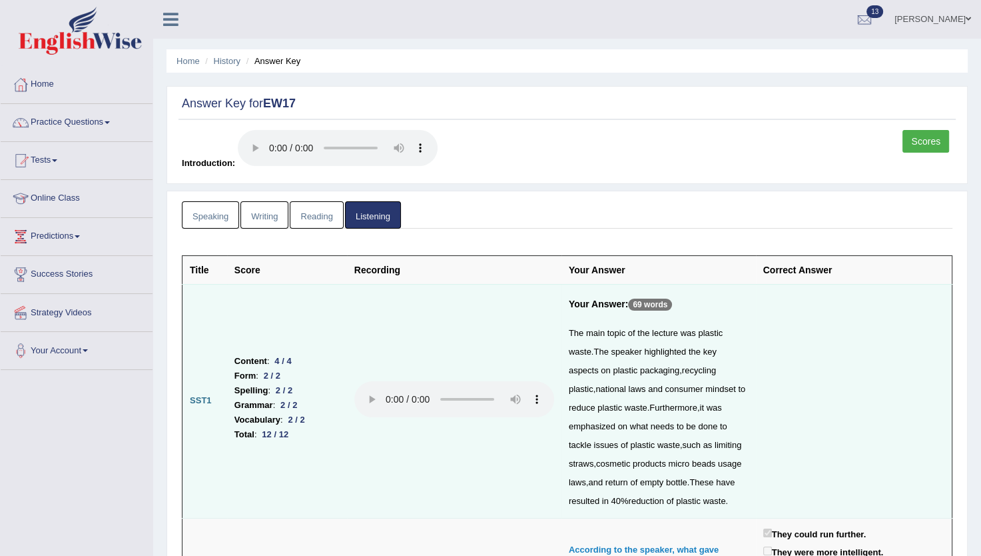
click at [213, 218] on link "Speaking" at bounding box center [210, 214] width 57 height 27
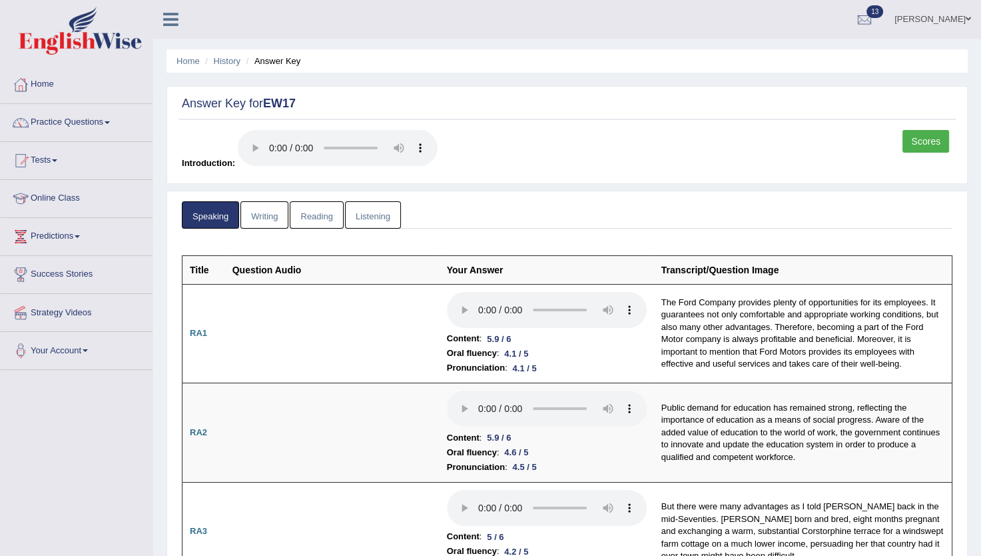
click at [249, 221] on link "Writing" at bounding box center [265, 214] width 48 height 27
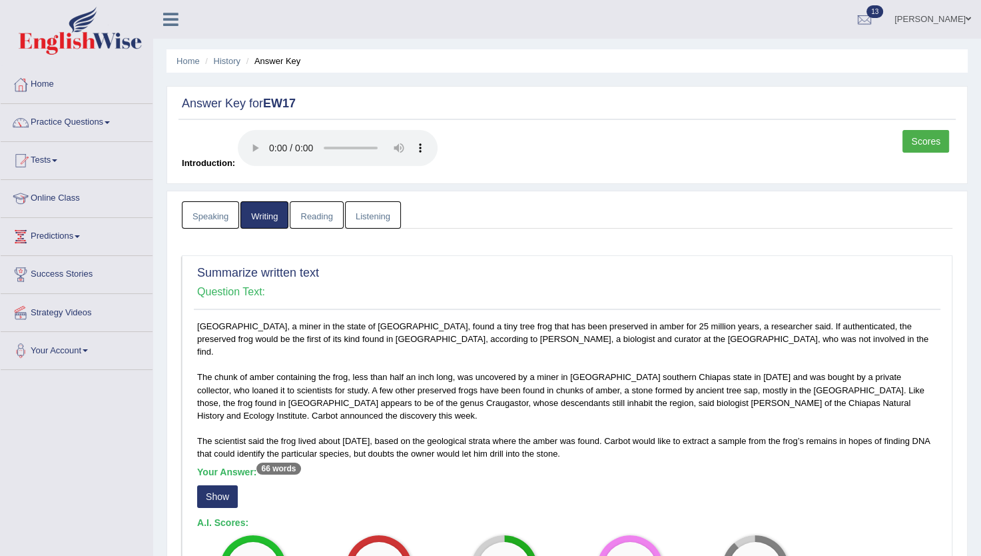
click at [338, 211] on link "Reading" at bounding box center [316, 214] width 53 height 27
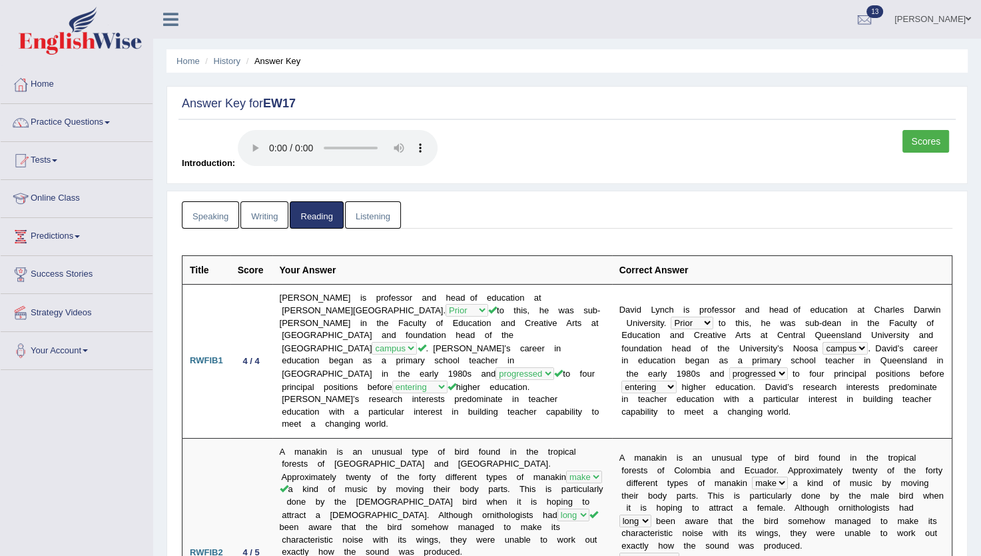
click at [370, 212] on link "Listening" at bounding box center [373, 214] width 56 height 27
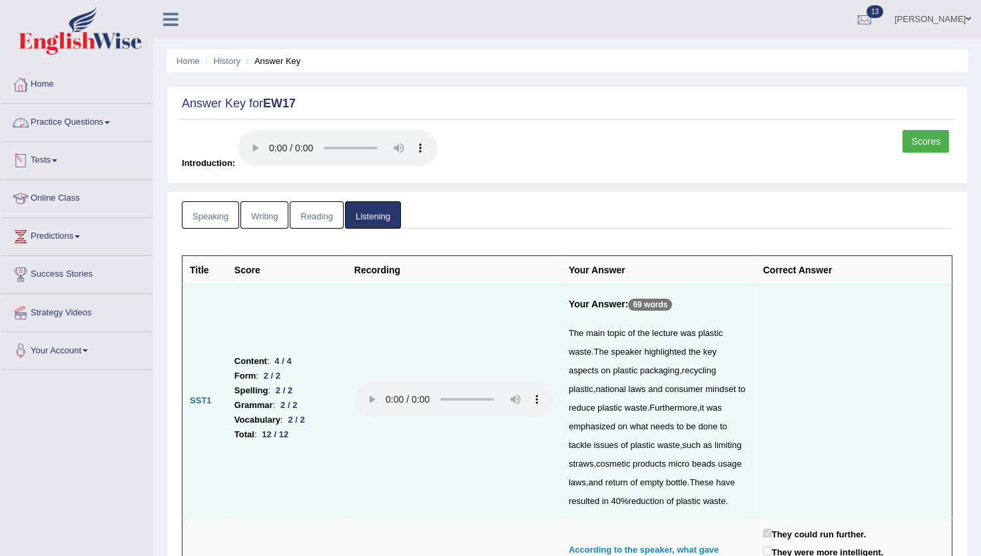
click at [43, 80] on link "Home" at bounding box center [77, 82] width 152 height 33
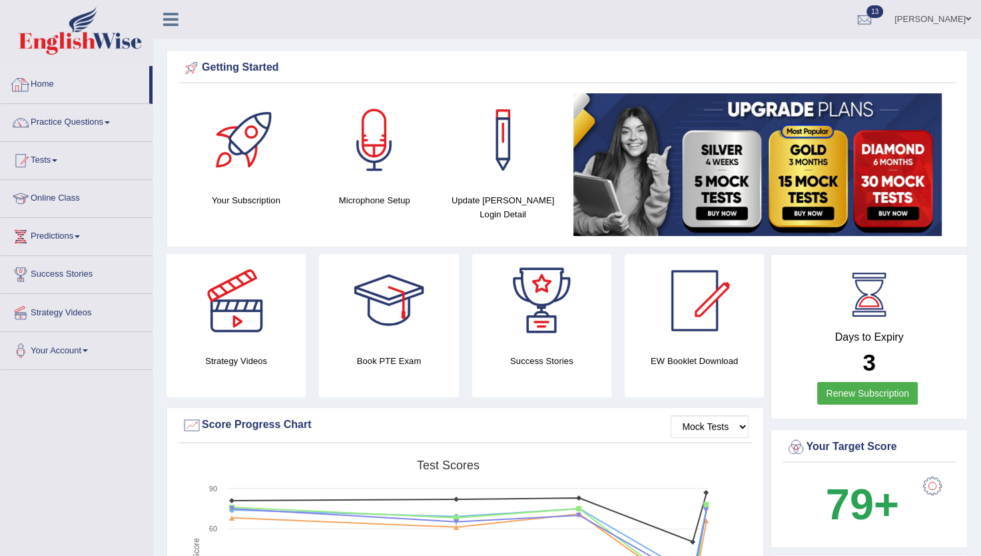
click at [40, 73] on link "Home" at bounding box center [75, 82] width 149 height 33
